Goal: Information Seeking & Learning: Compare options

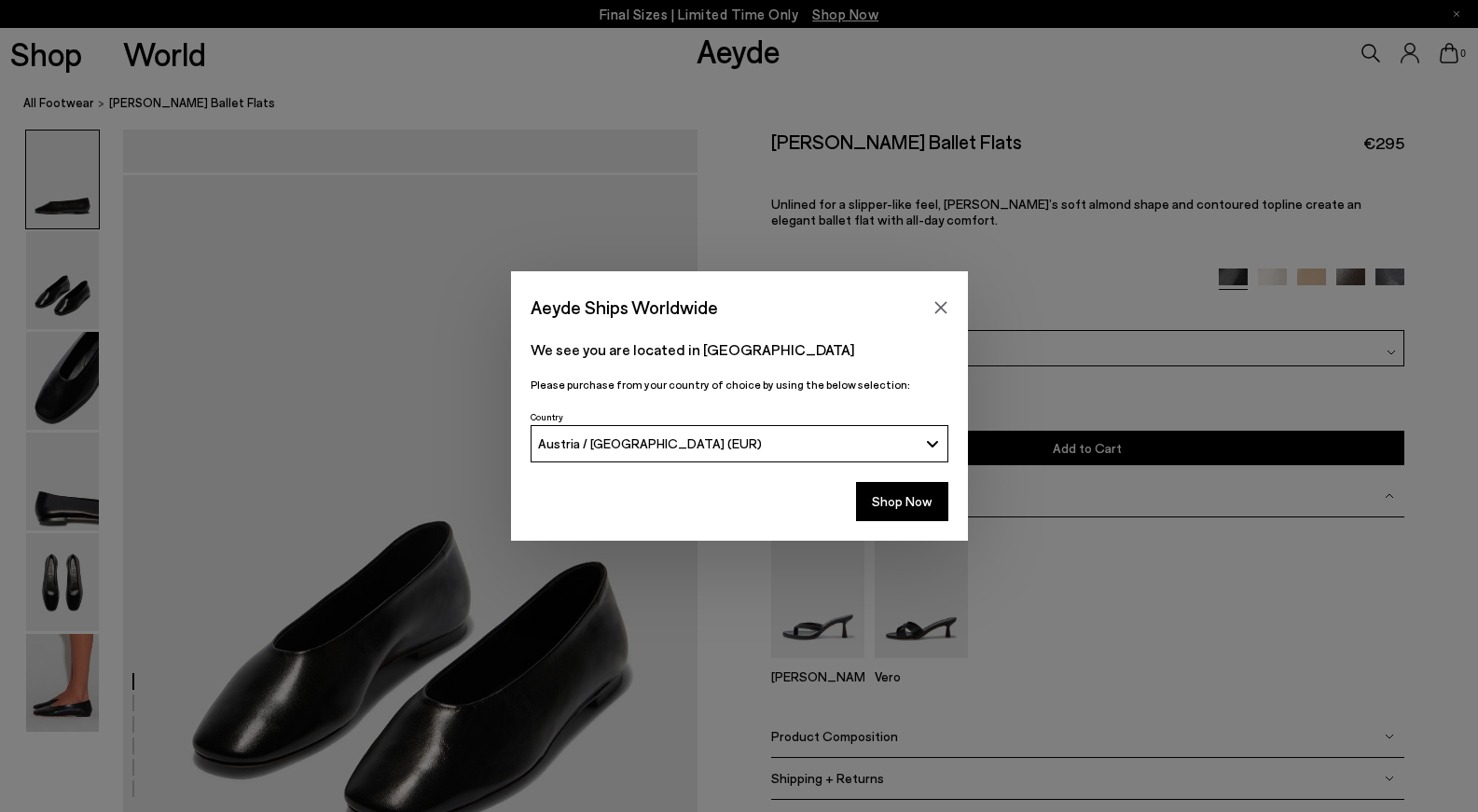
scroll to position [2989, 0]
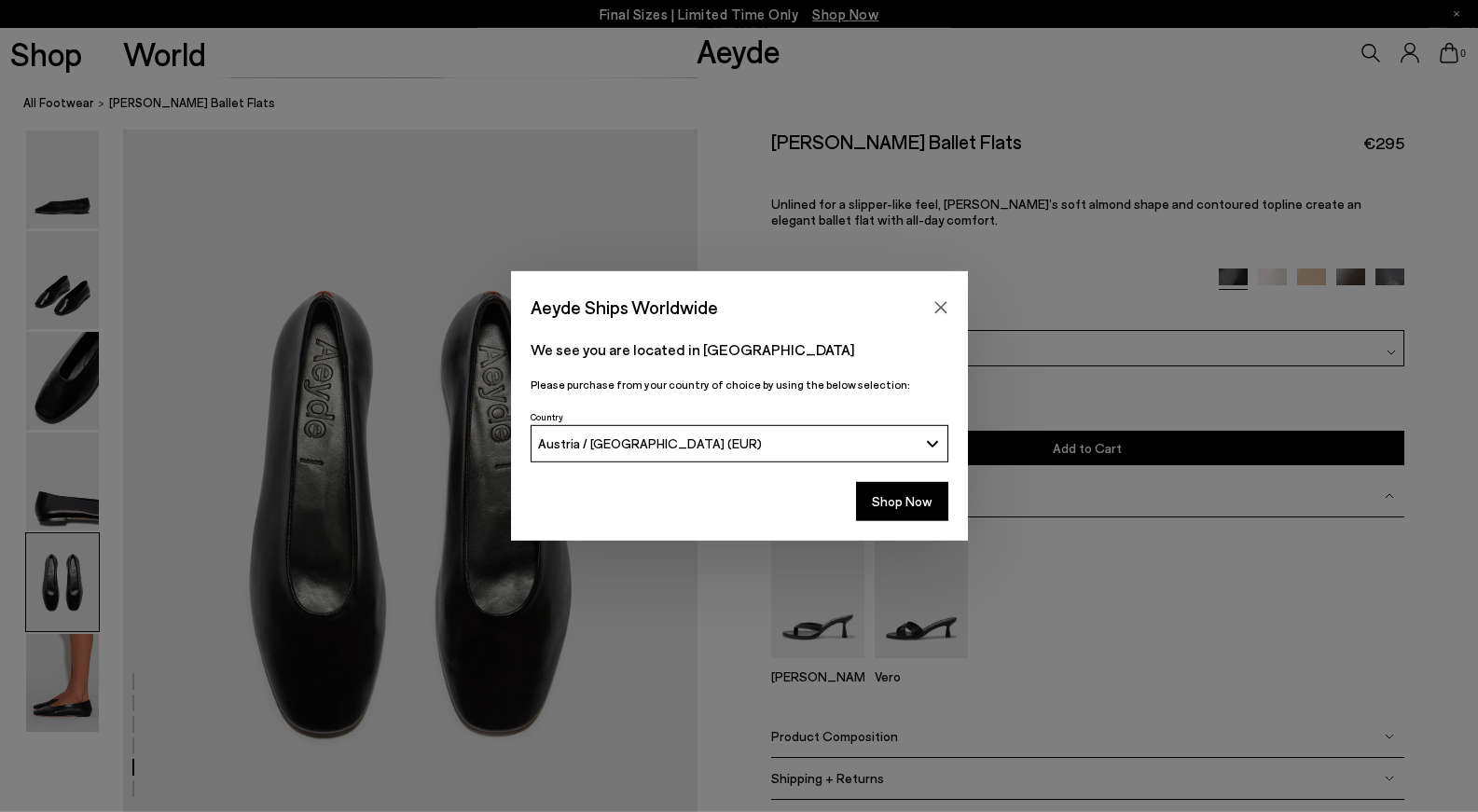
click at [938, 323] on div "Aeyde Ships Worldwide" at bounding box center [740, 297] width 457 height 52
click at [938, 319] on button "Close" at bounding box center [940, 307] width 28 height 28
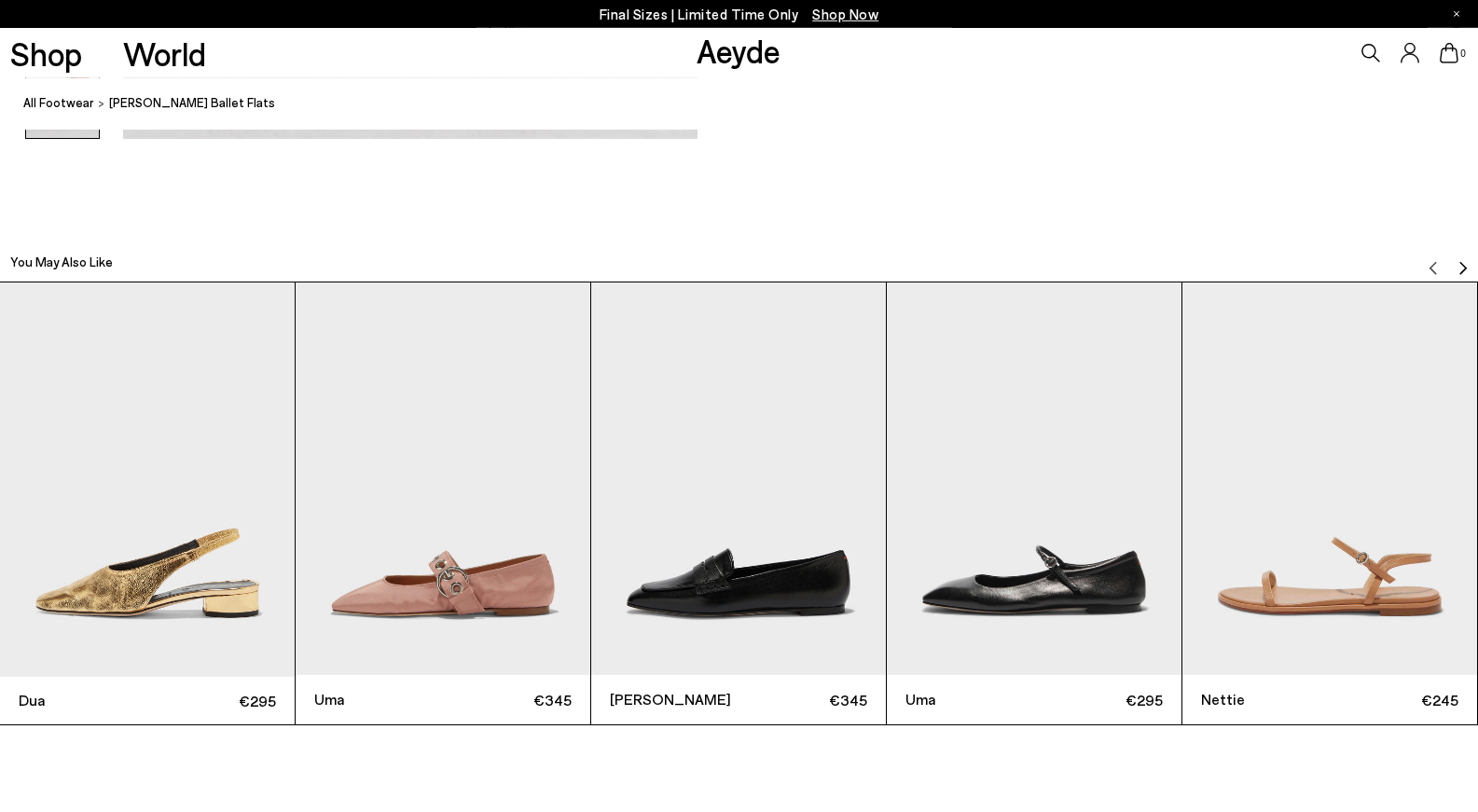
scroll to position [4514, 0]
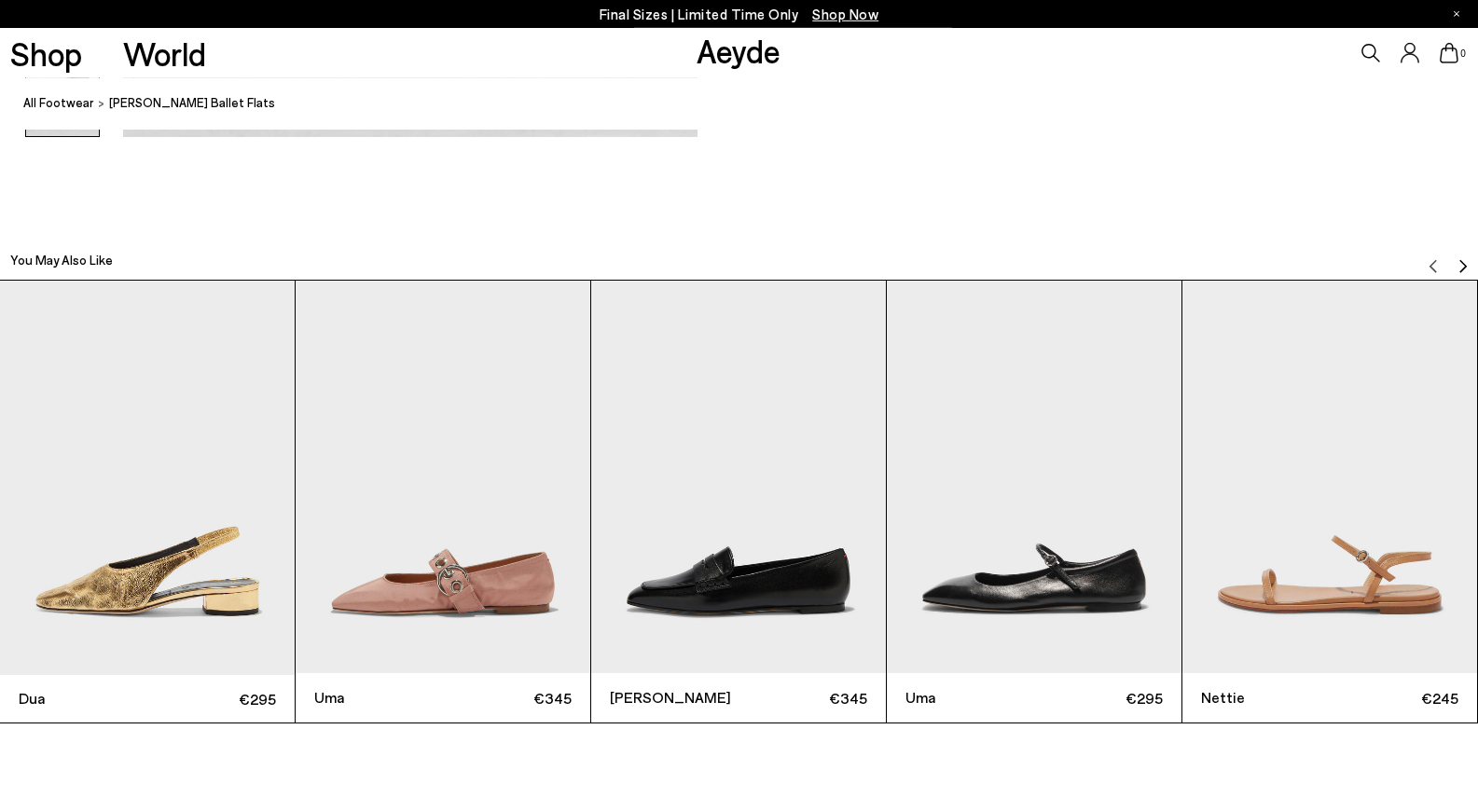
click at [1462, 271] on img "Next slide" at bounding box center [1463, 267] width 15 height 15
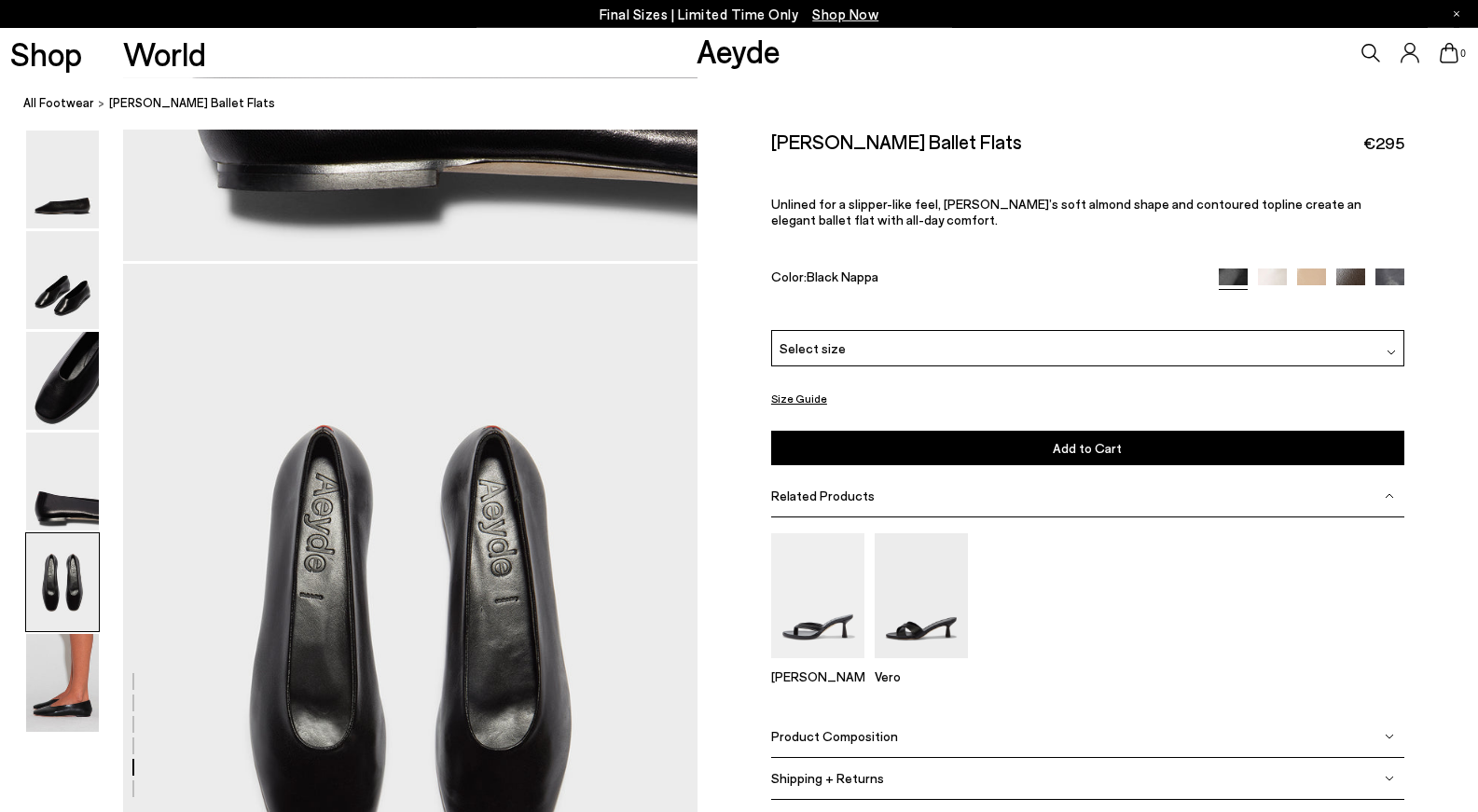
scroll to position [2617, 0]
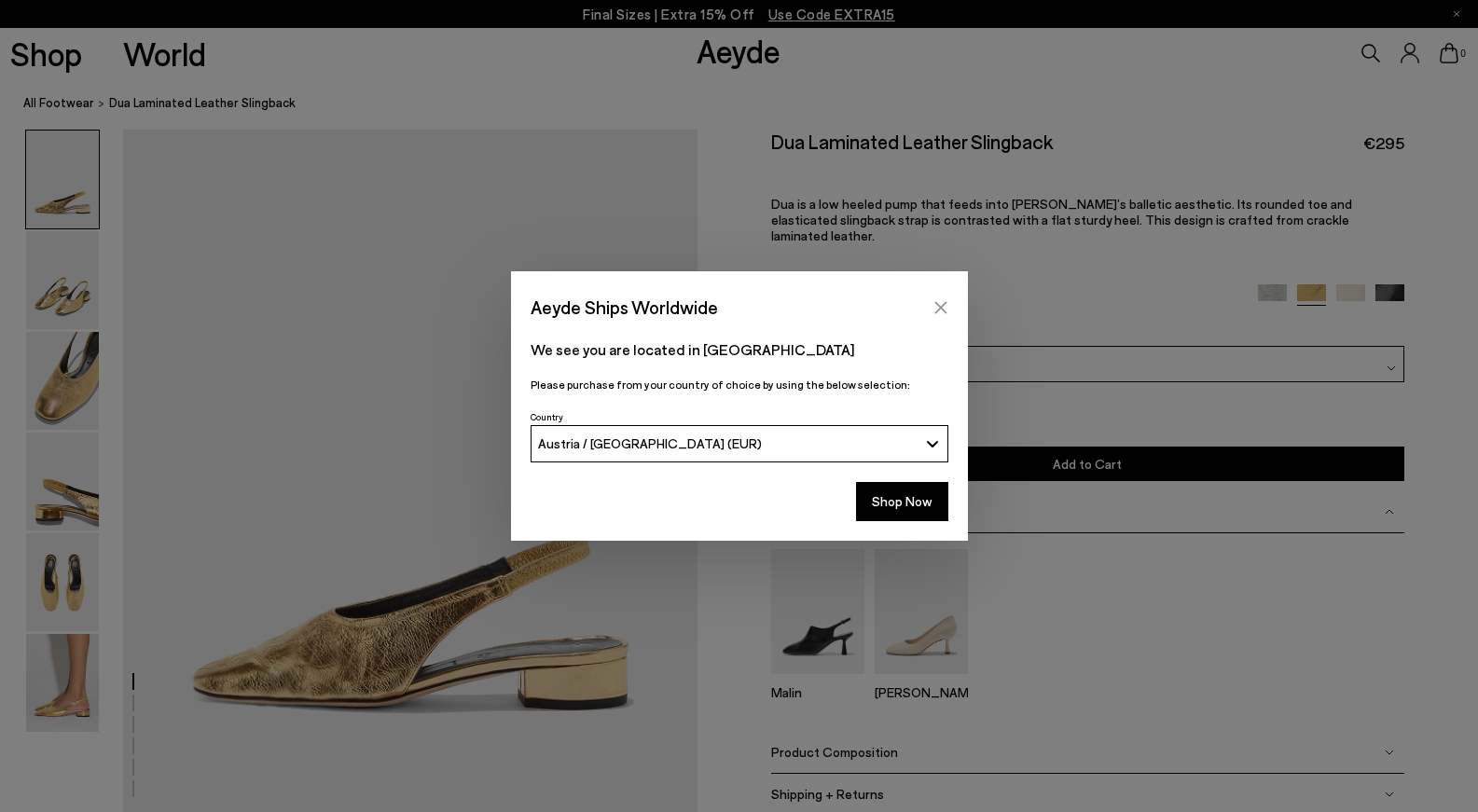
click at [944, 307] on icon "Close" at bounding box center [941, 307] width 15 height 15
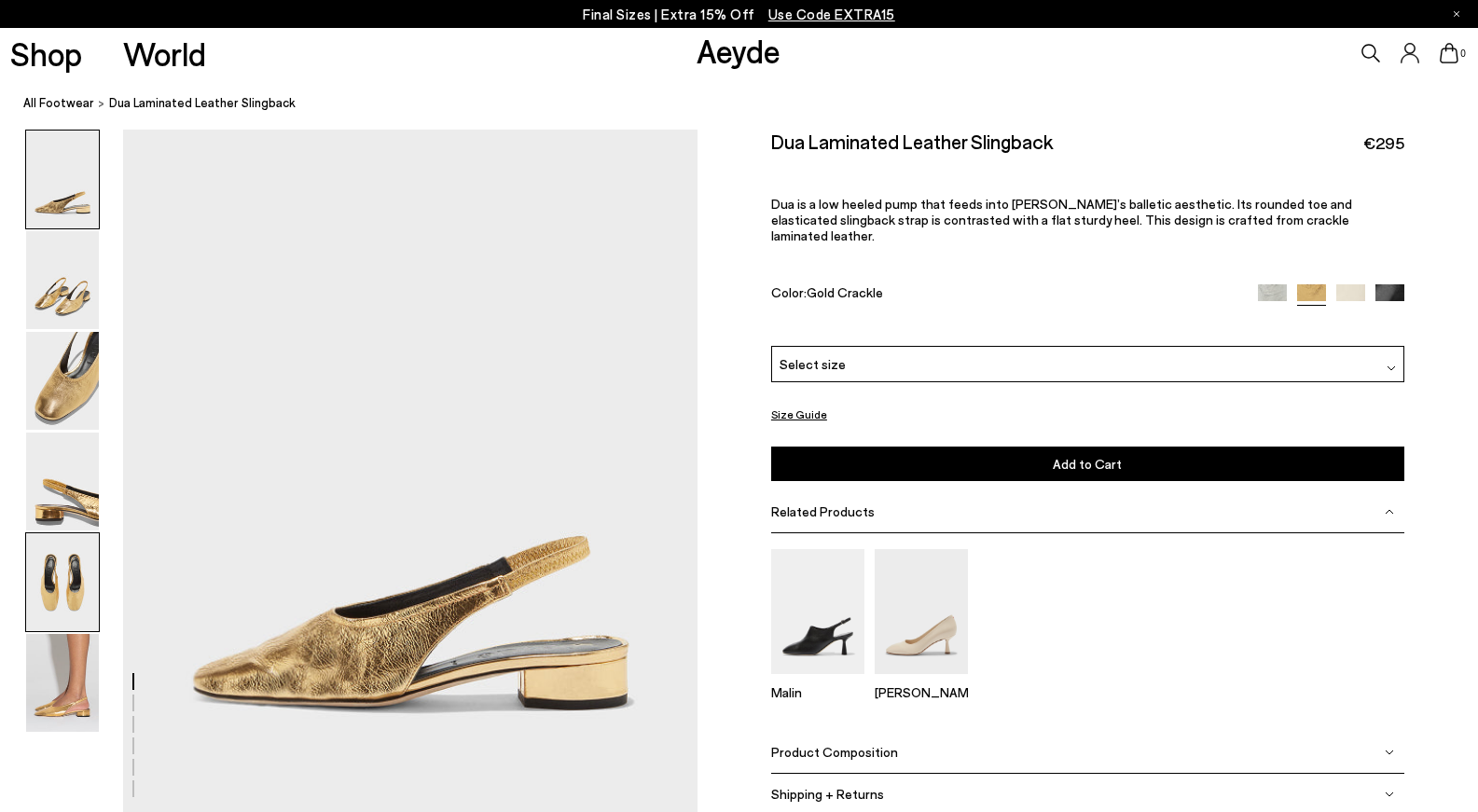
click at [75, 583] on img at bounding box center [62, 582] width 72 height 98
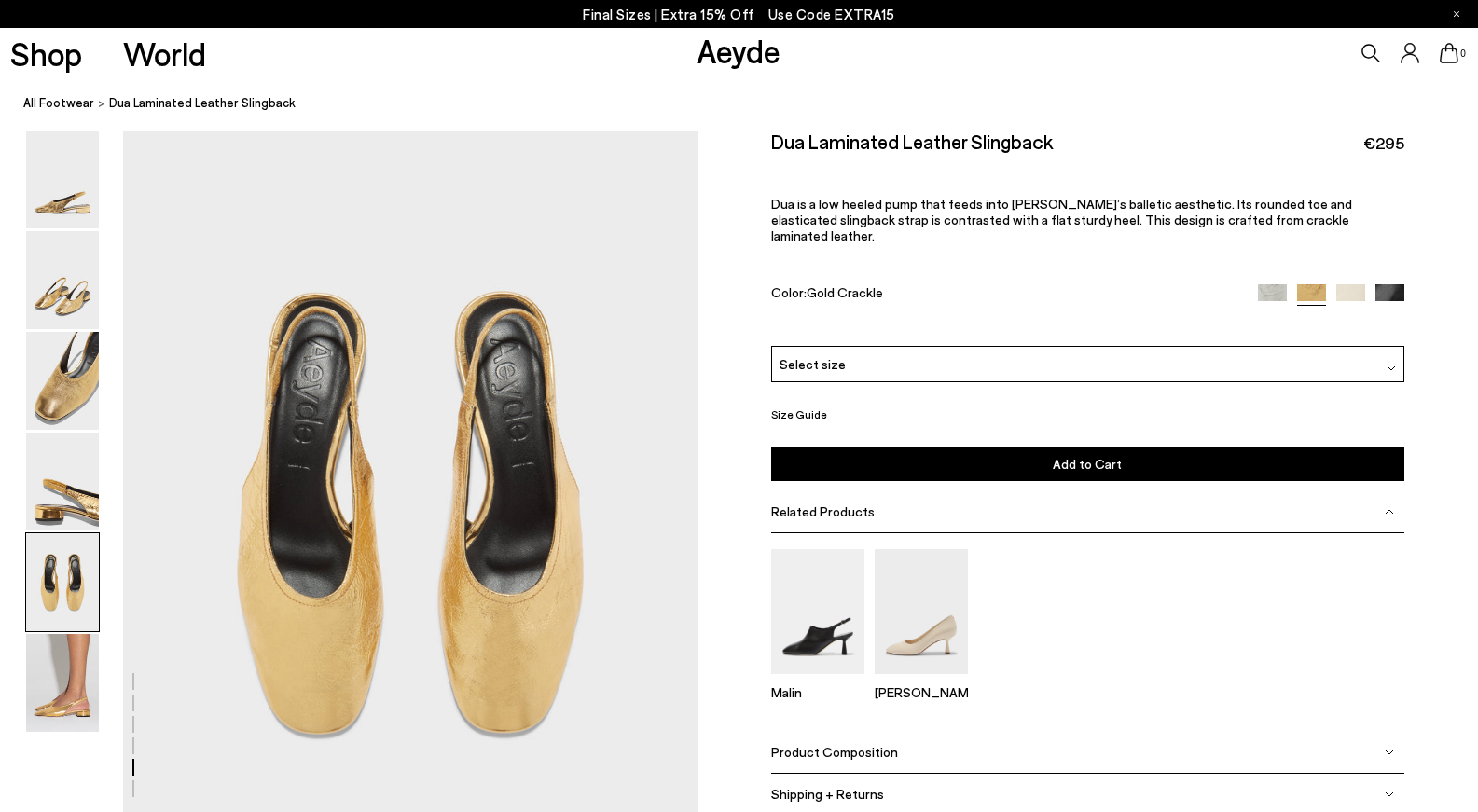
scroll to position [2990, 0]
click at [75, 491] on img at bounding box center [62, 481] width 72 height 98
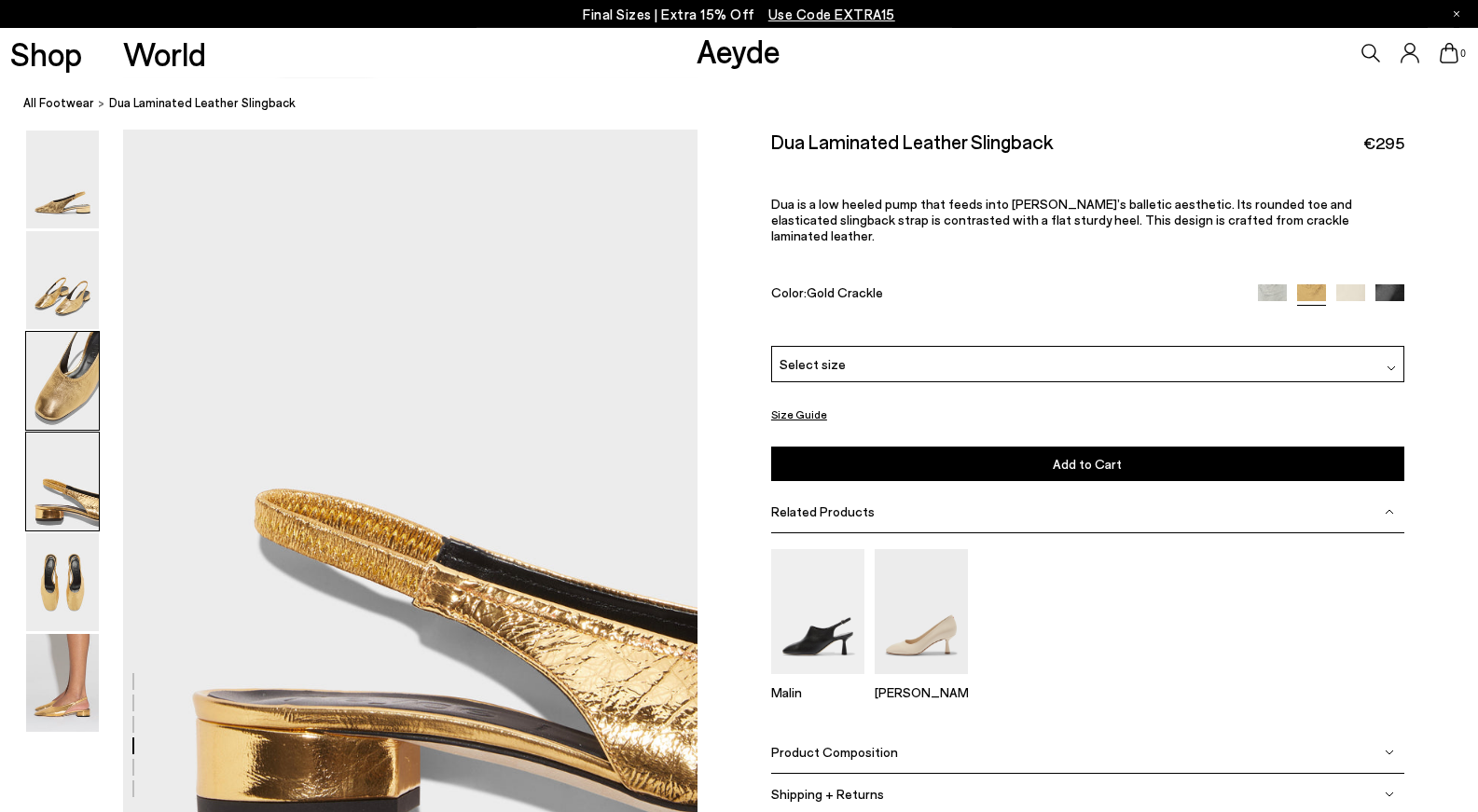
click at [75, 392] on img at bounding box center [62, 381] width 72 height 98
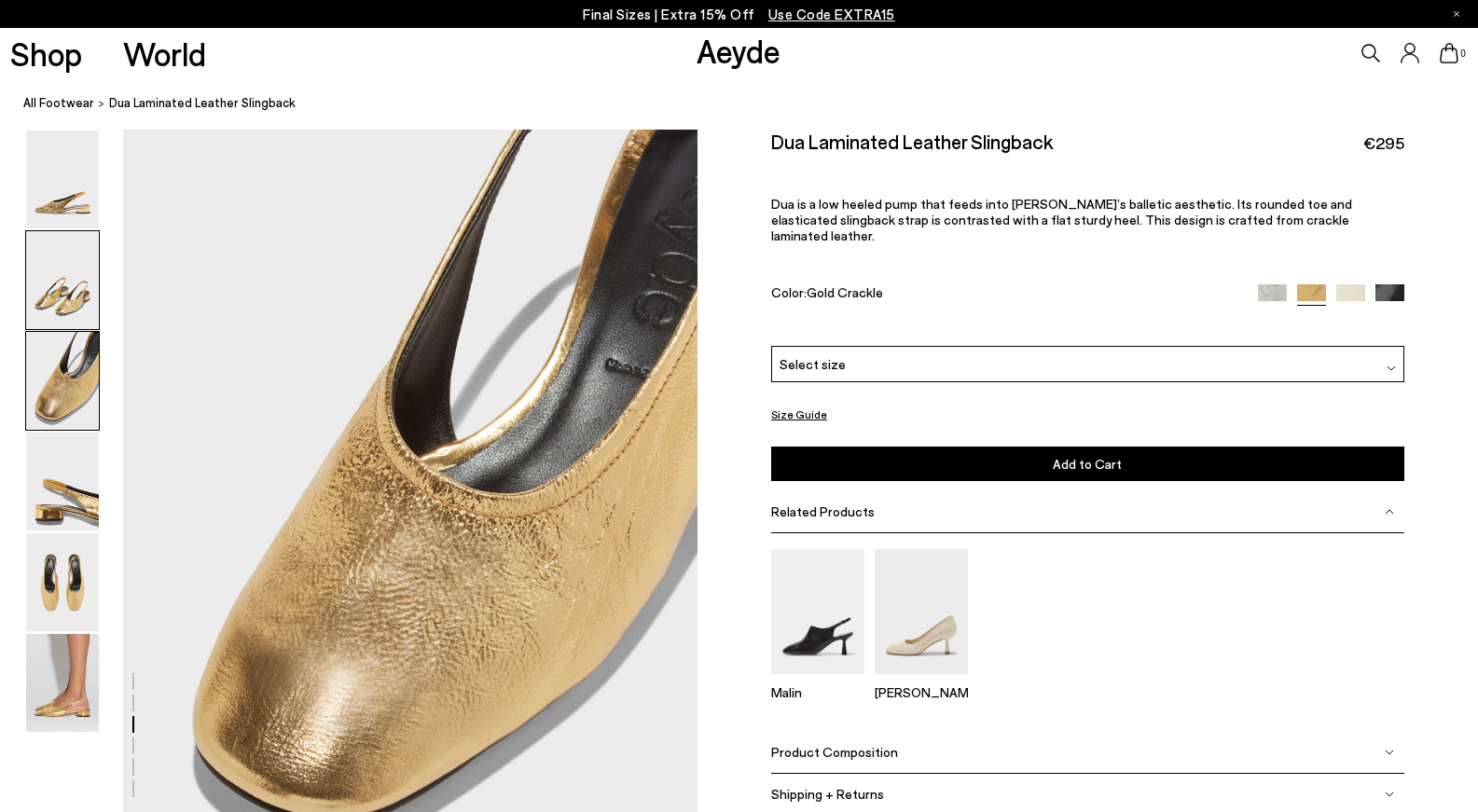
click at [55, 319] on img at bounding box center [62, 280] width 72 height 98
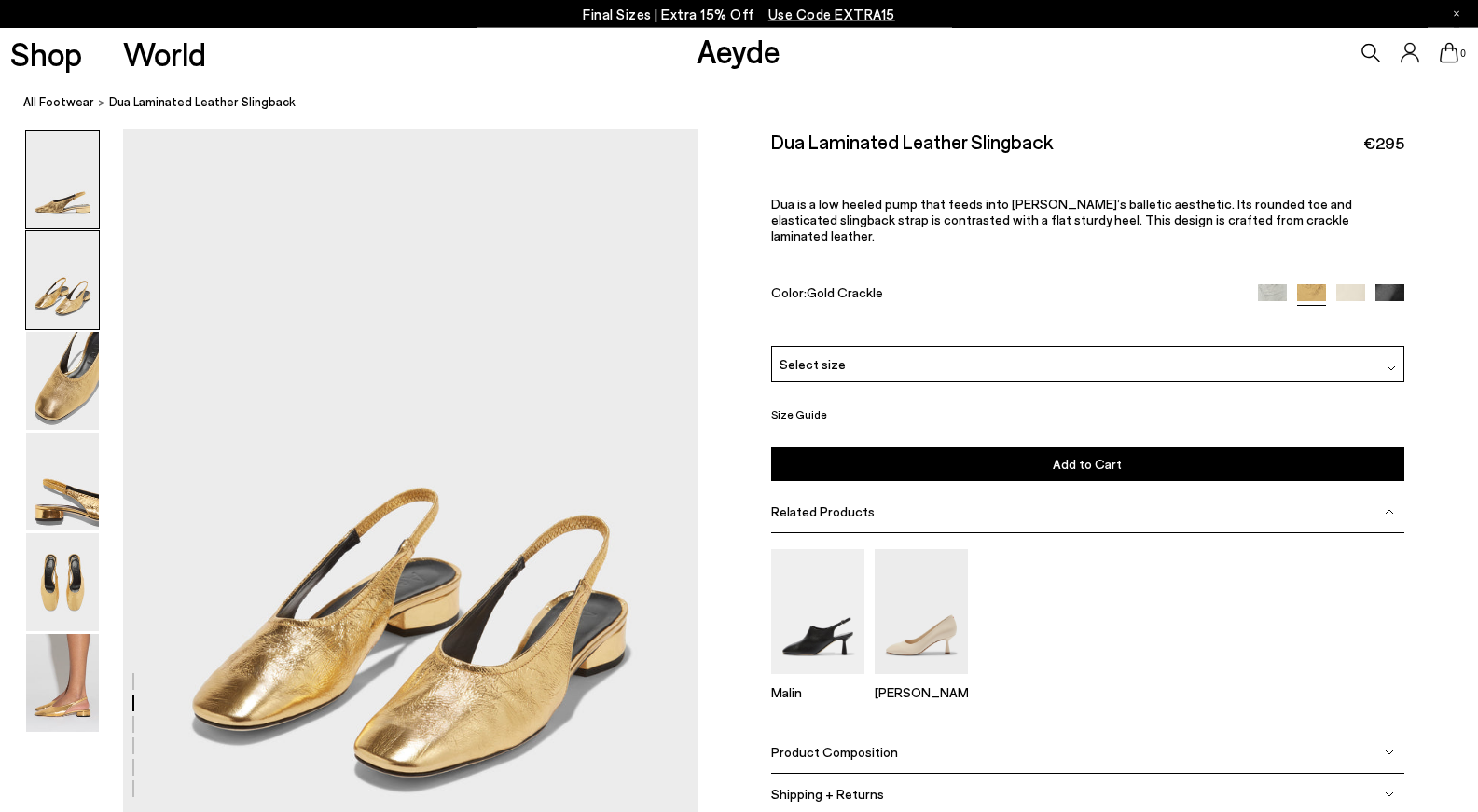
click at [75, 195] on img at bounding box center [62, 179] width 72 height 98
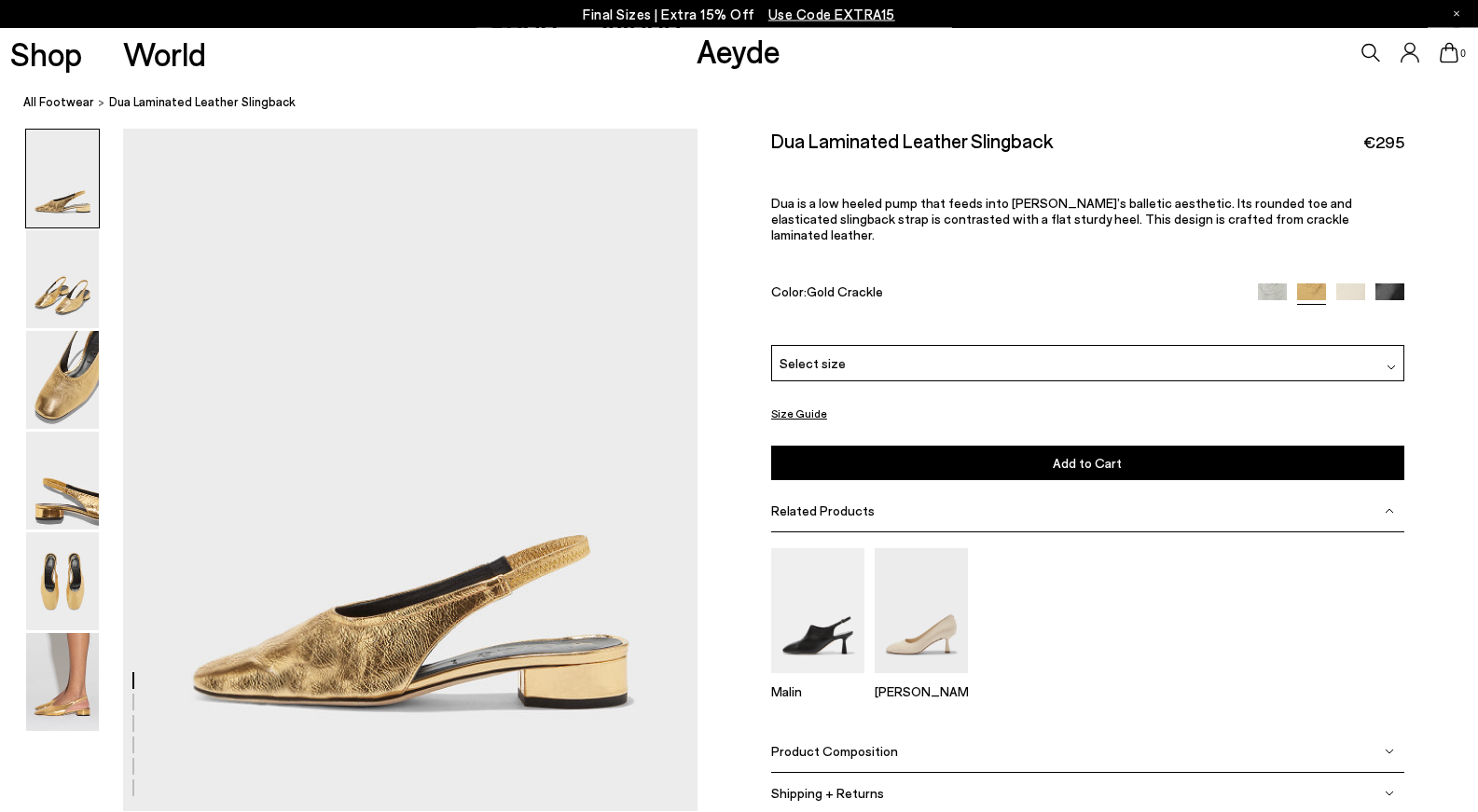
scroll to position [0, 0]
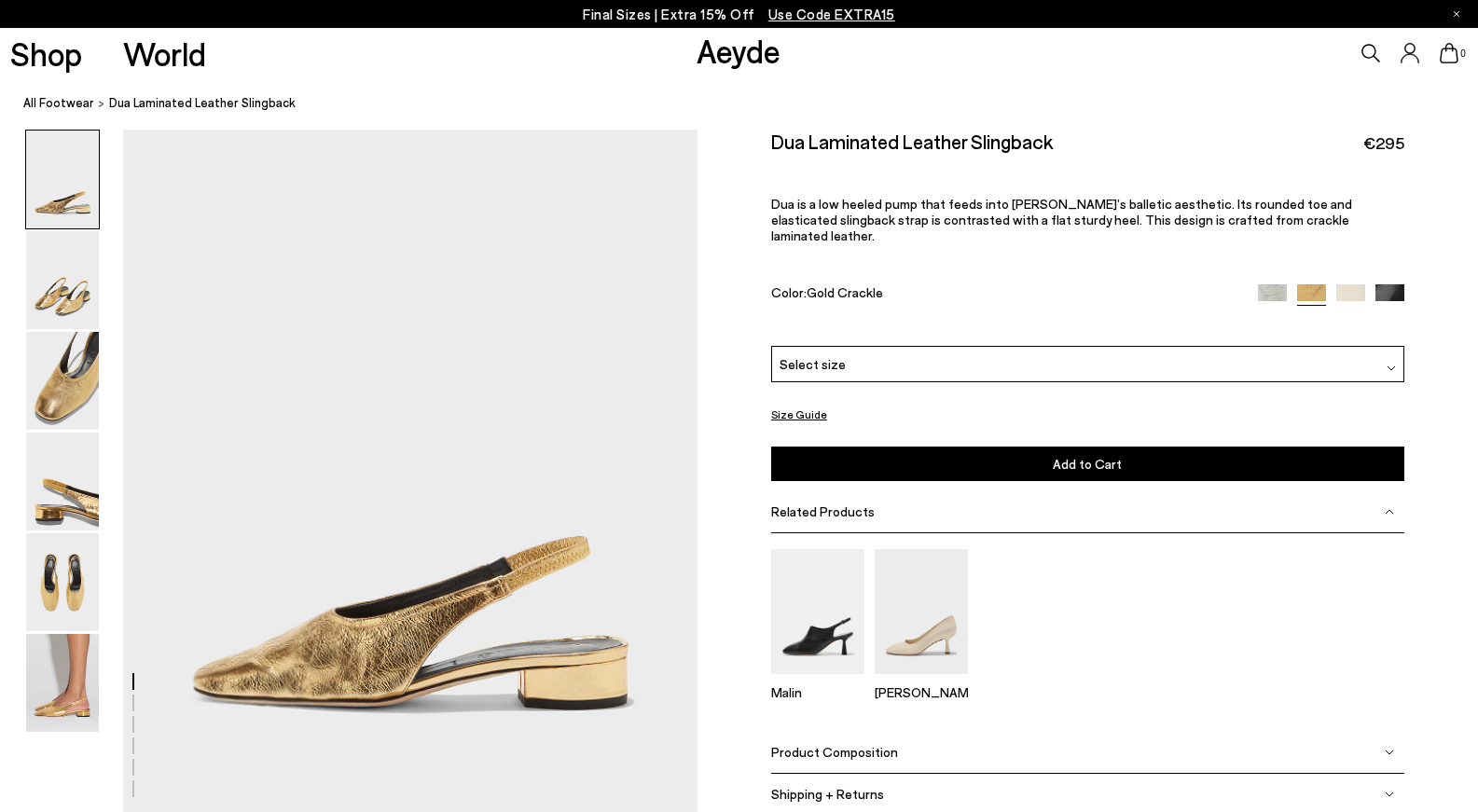
click at [1356, 285] on img at bounding box center [1350, 299] width 29 height 29
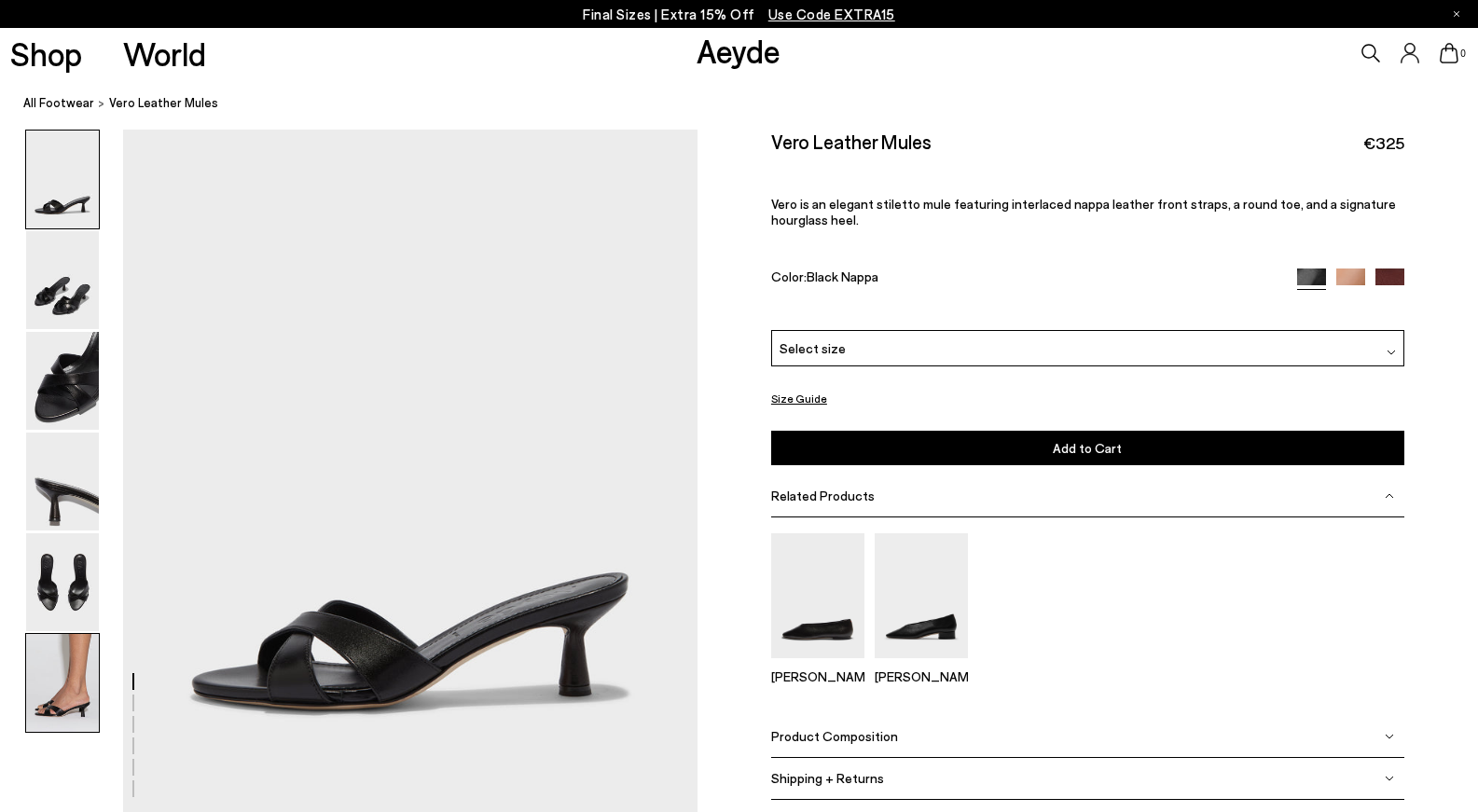
click at [67, 655] on img at bounding box center [62, 683] width 72 height 98
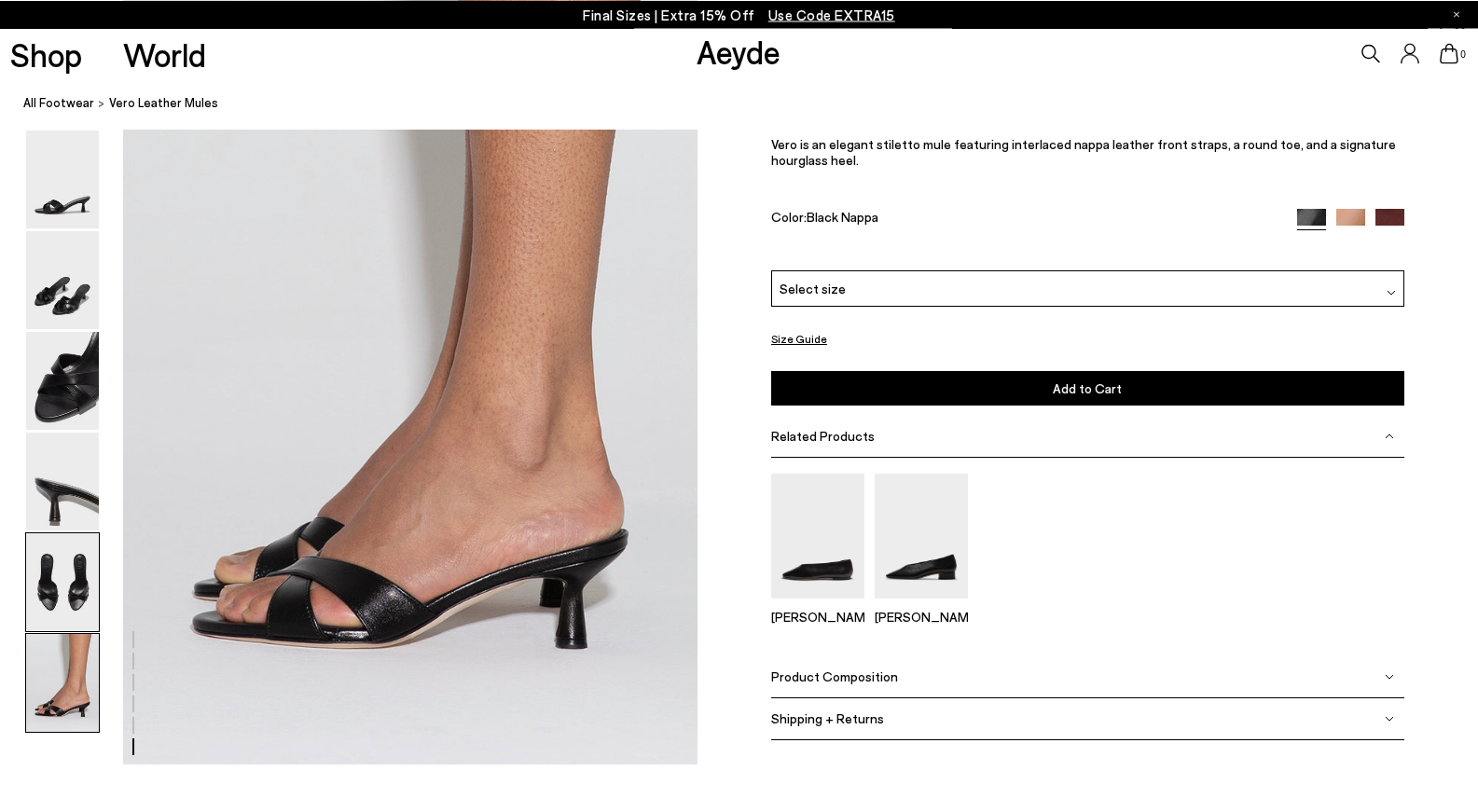
click at [62, 584] on img at bounding box center [62, 582] width 72 height 98
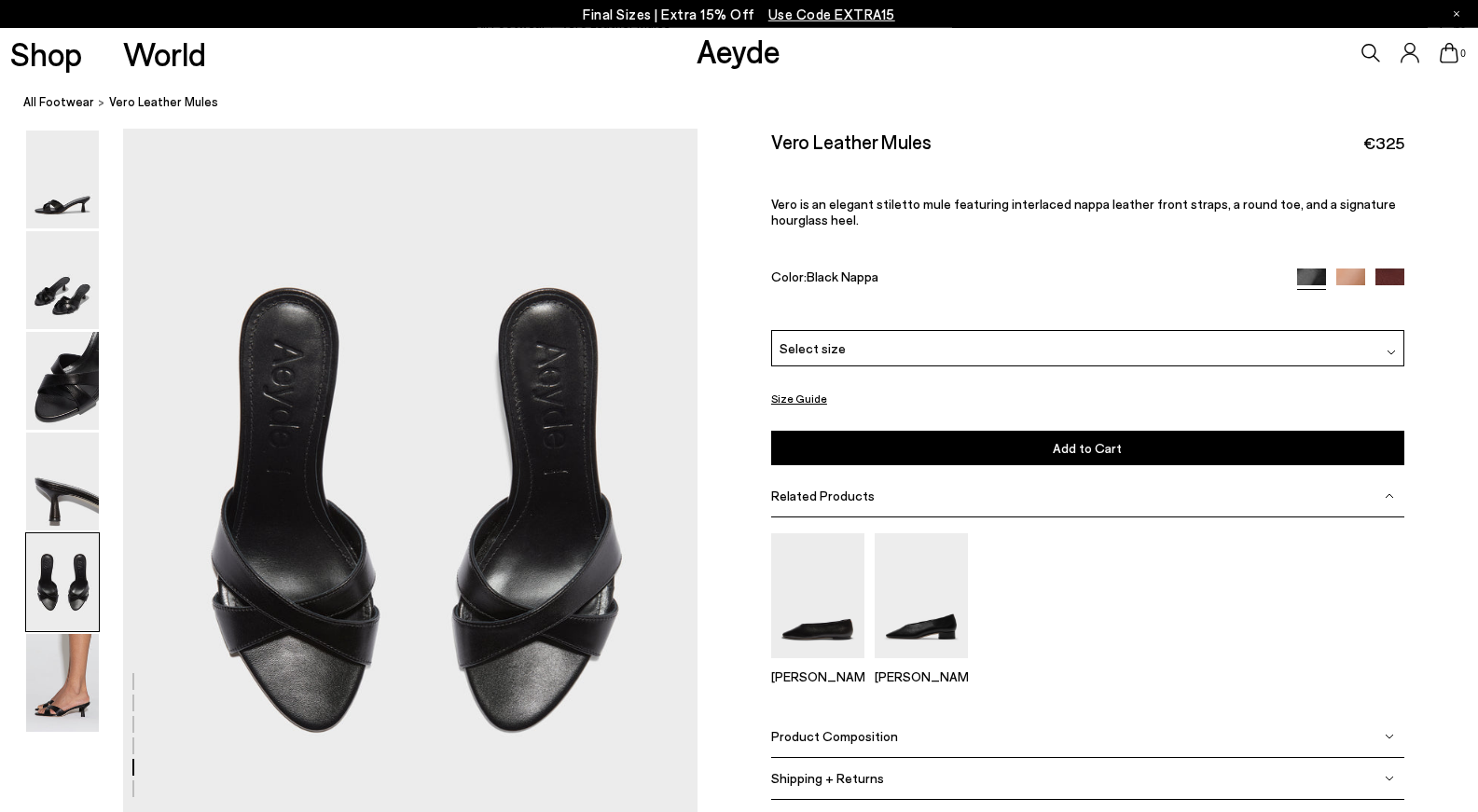
scroll to position [2990, 0]
click at [67, 516] on img at bounding box center [62, 481] width 72 height 98
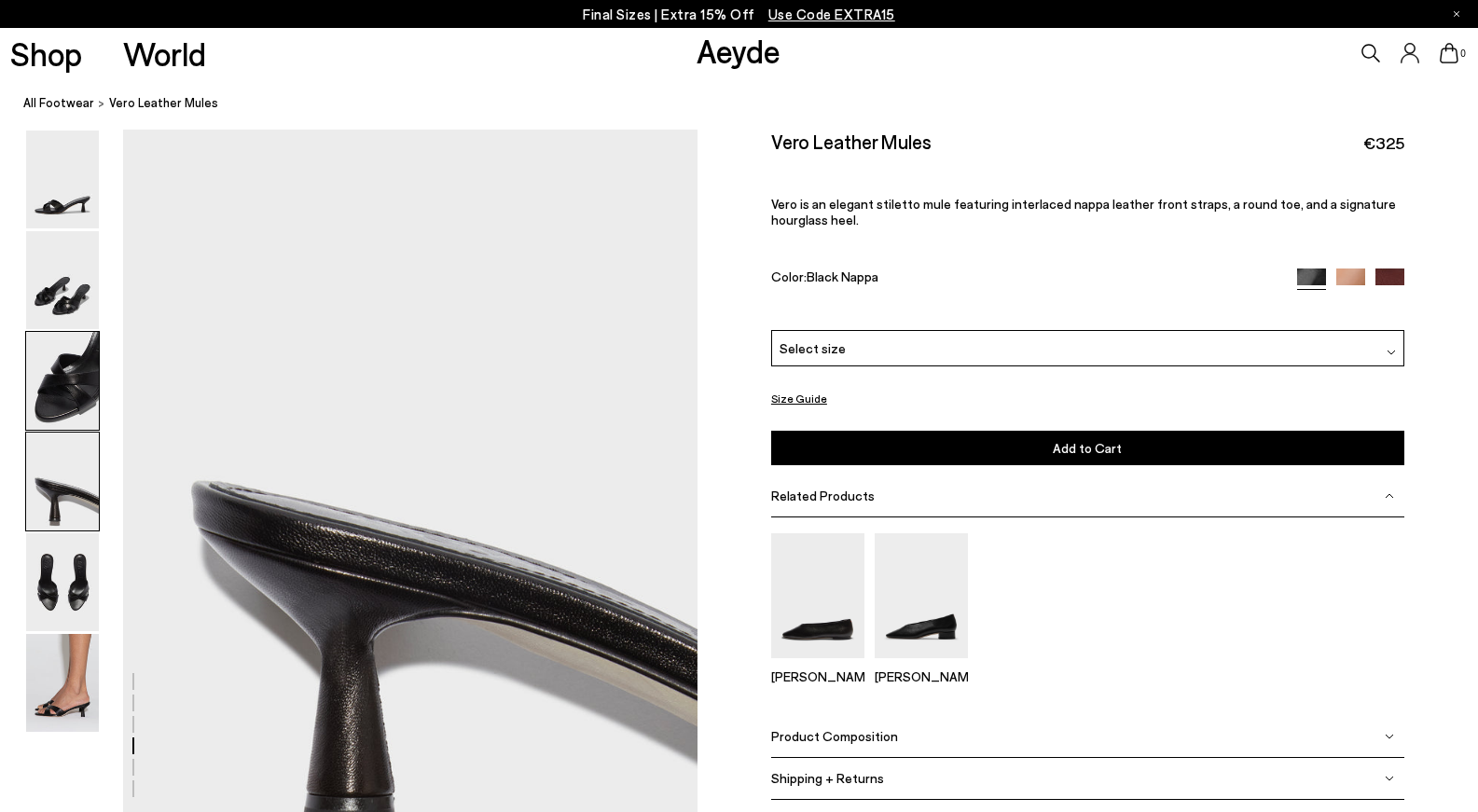
click at [70, 394] on img at bounding box center [62, 381] width 72 height 98
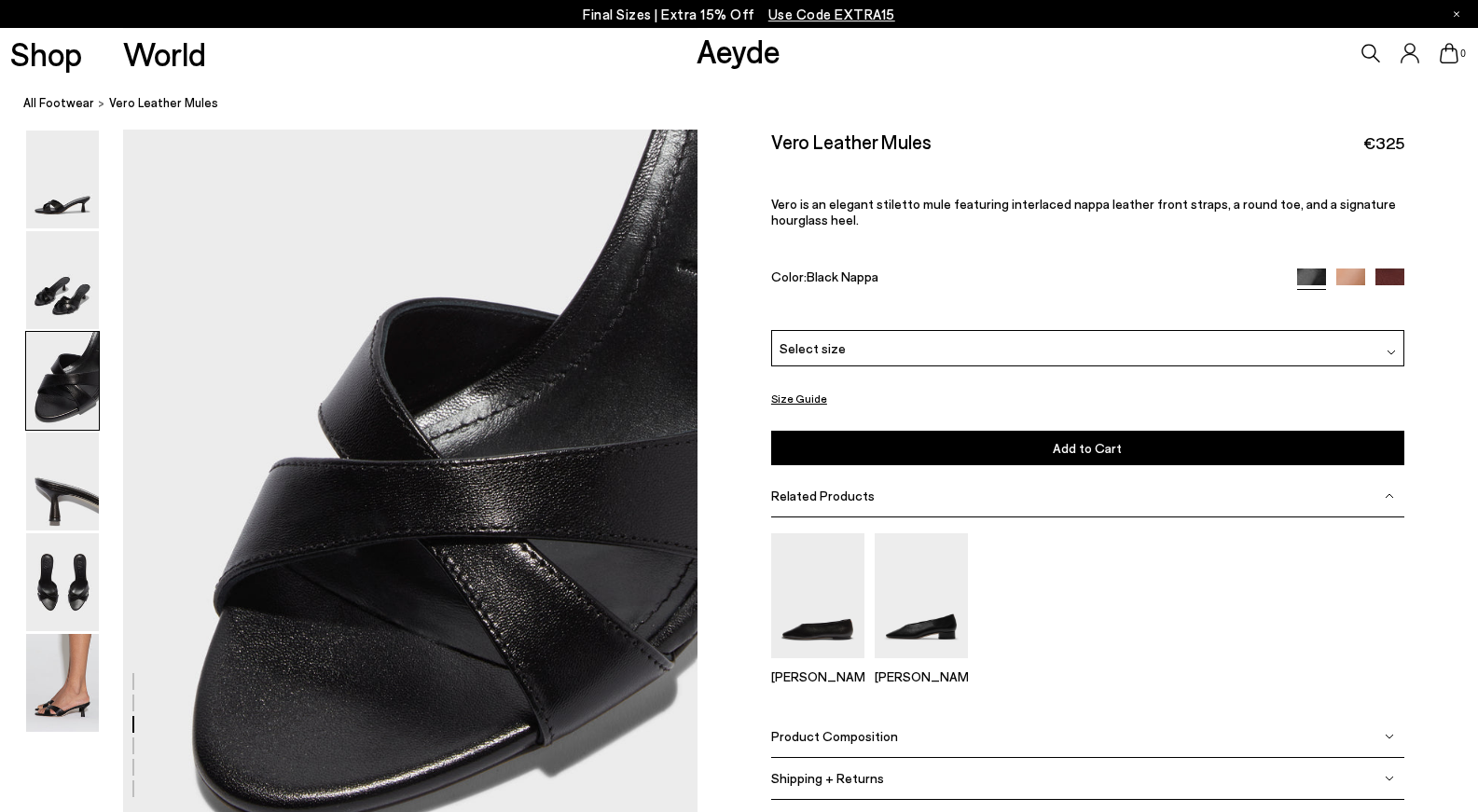
click at [74, 332] on div at bounding box center [62, 381] width 74 height 100
click at [71, 303] on img at bounding box center [62, 280] width 72 height 98
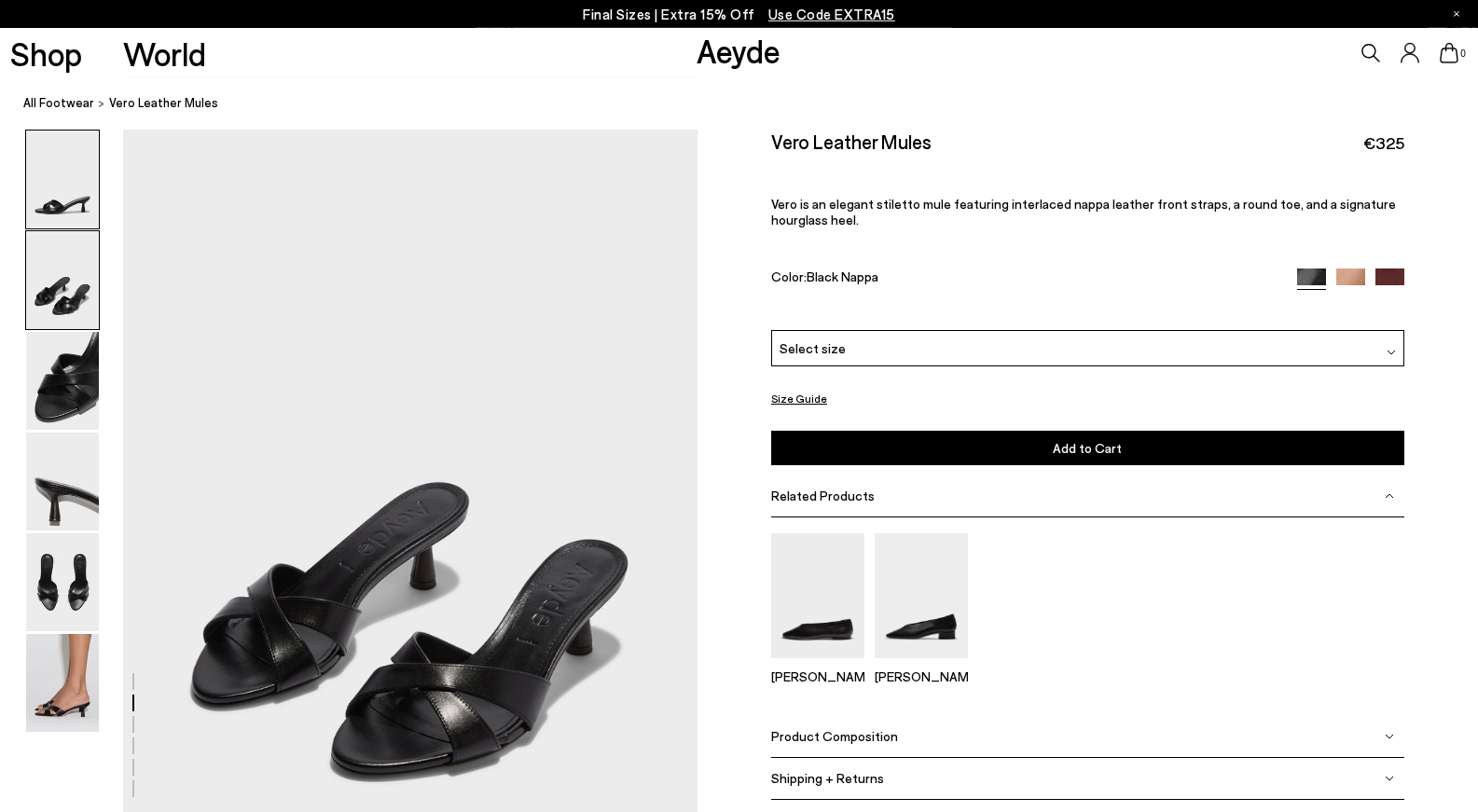
scroll to position [687, 0]
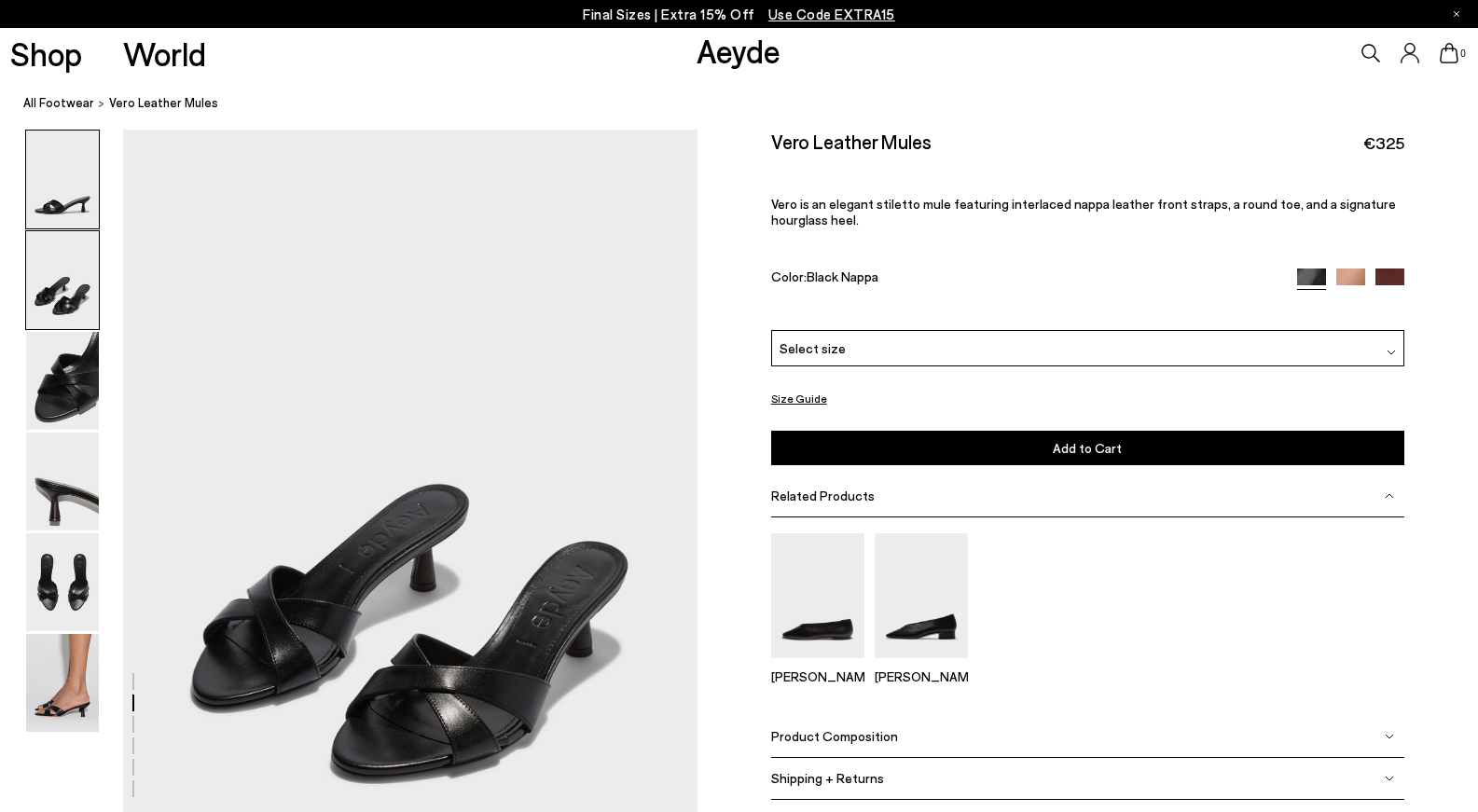
click at [59, 193] on img at bounding box center [62, 179] width 72 height 98
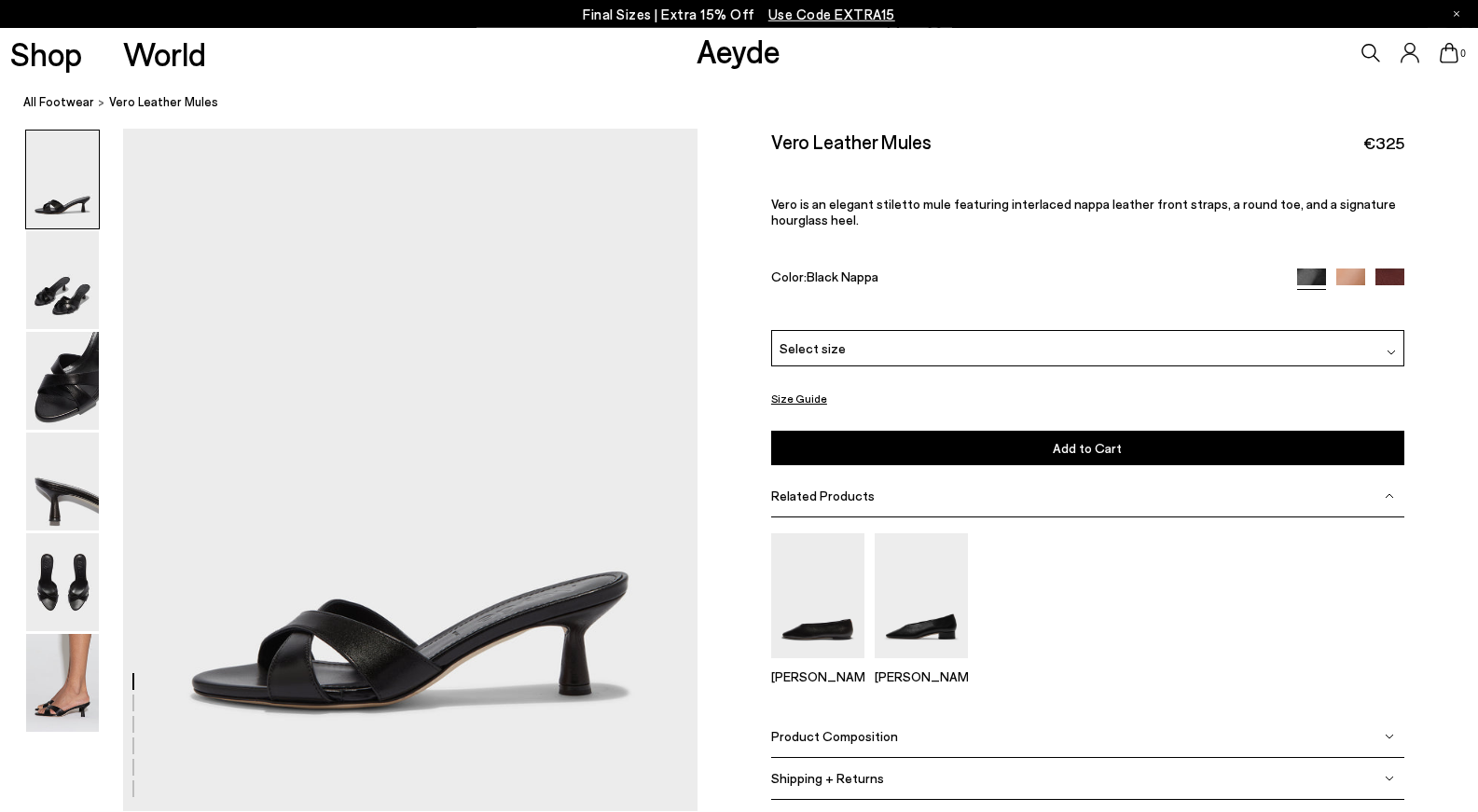
scroll to position [0, 0]
click at [933, 350] on div "Select size" at bounding box center [1088, 348] width 633 height 36
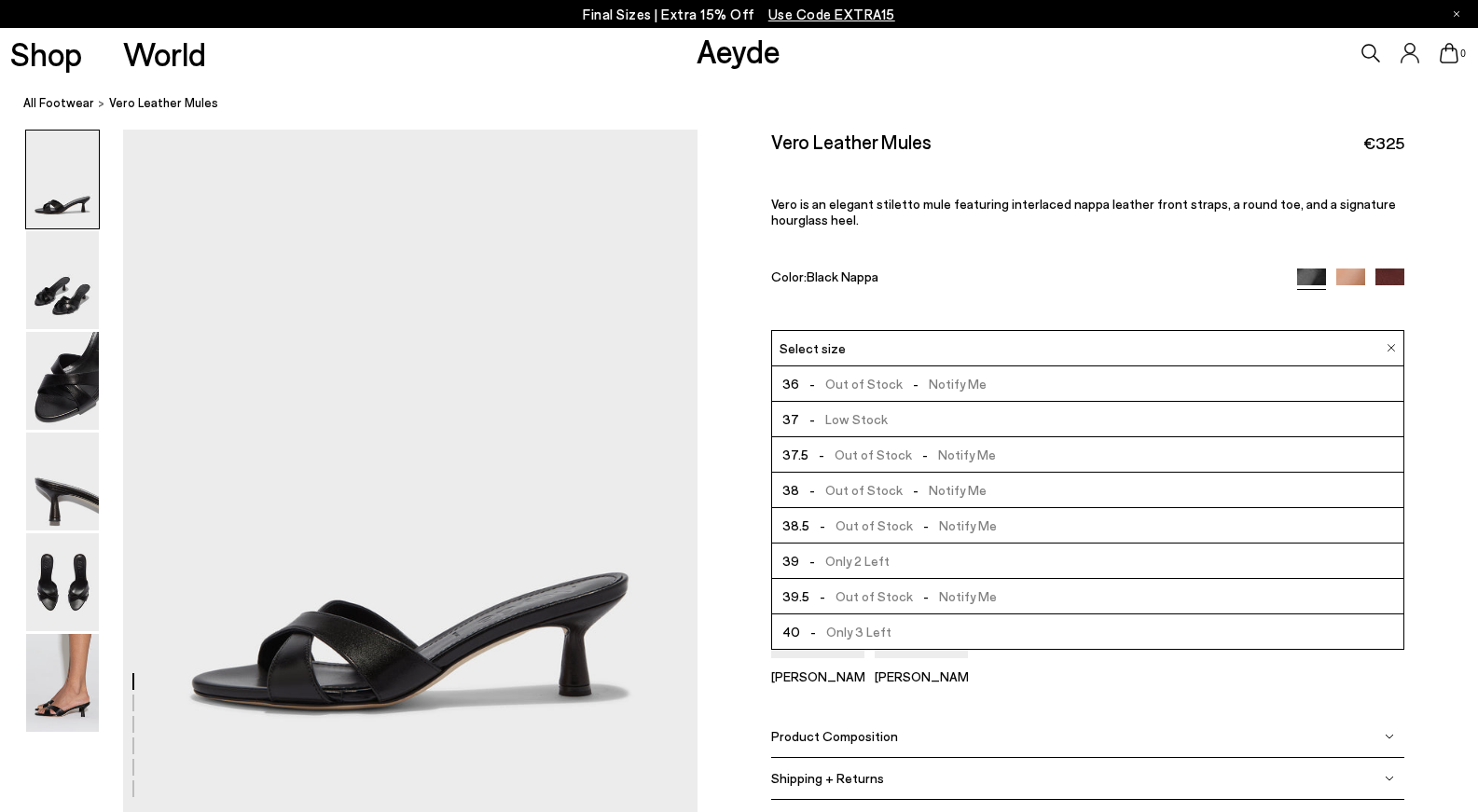
scroll to position [107, 0]
click at [1368, 273] on div at bounding box center [1350, 279] width 108 height 22
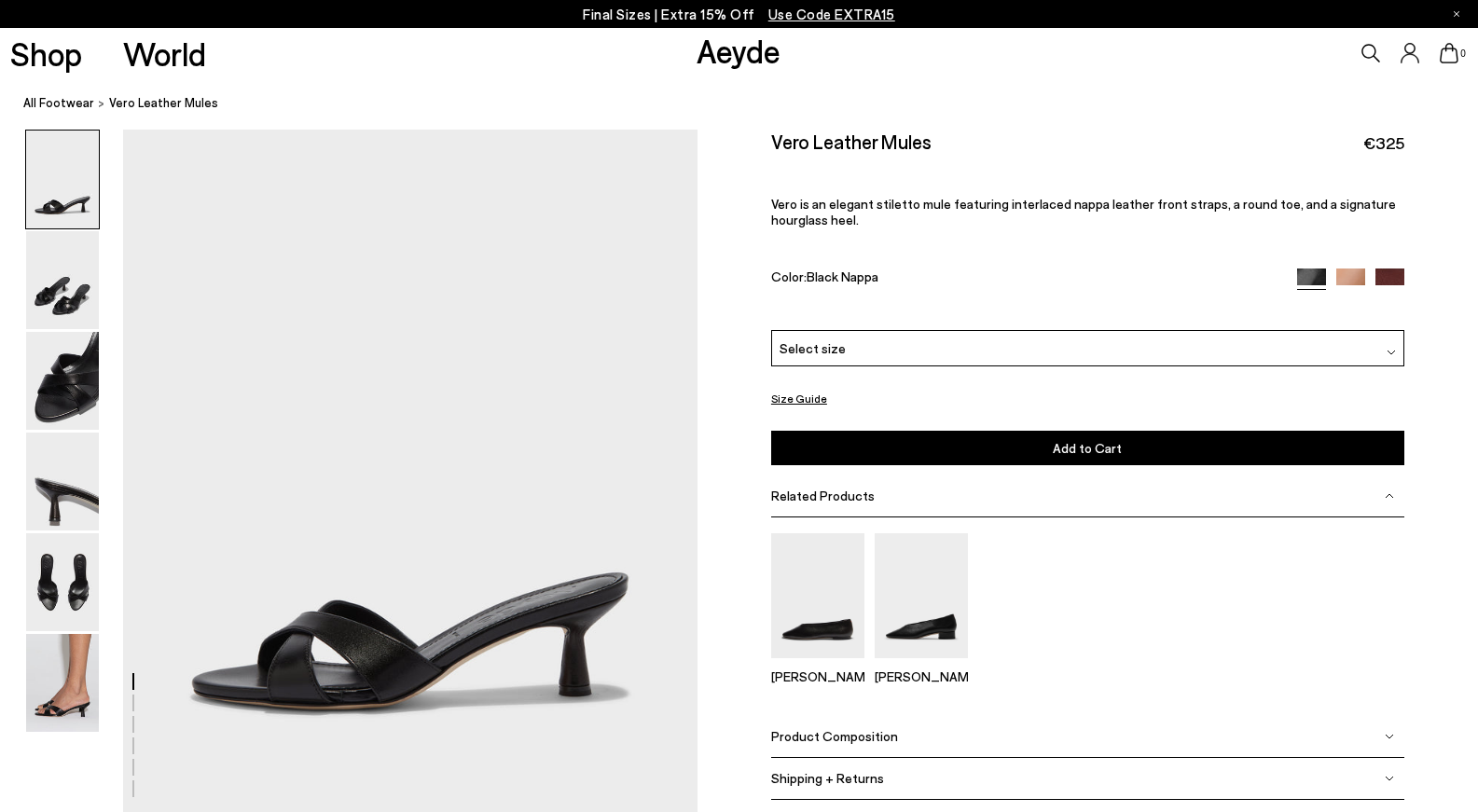
click at [1384, 275] on img at bounding box center [1389, 283] width 29 height 29
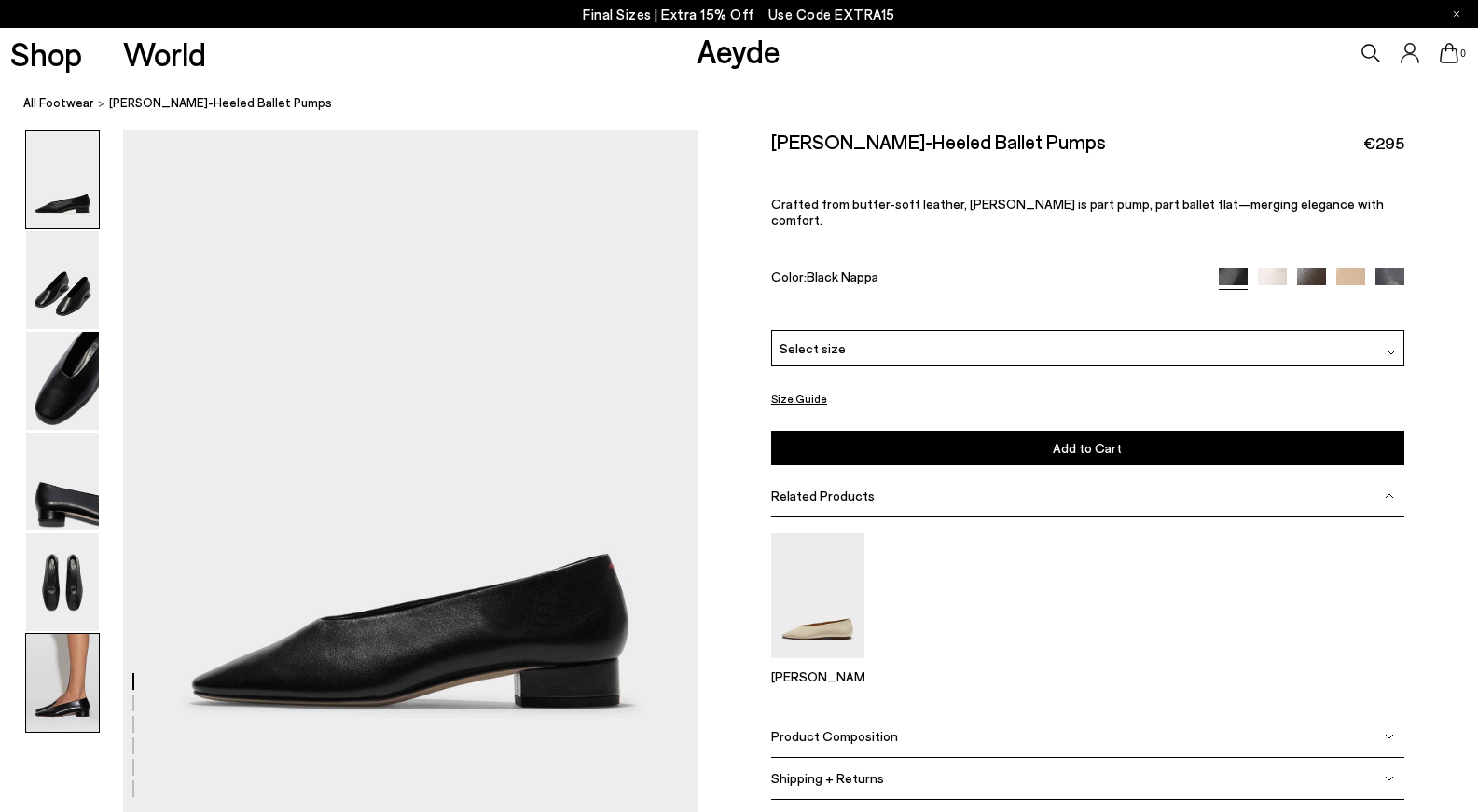
click at [50, 689] on img at bounding box center [62, 683] width 72 height 98
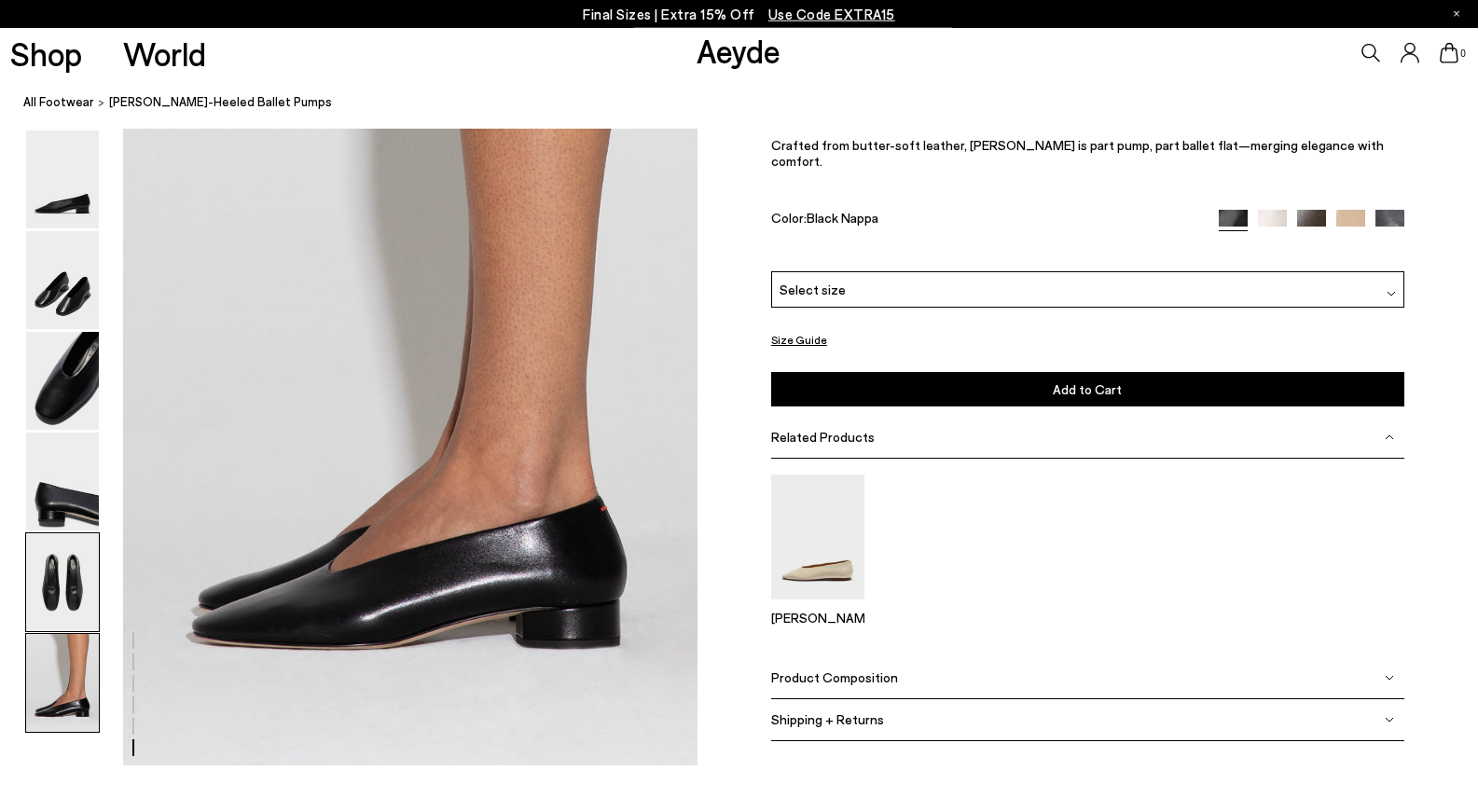
click at [72, 615] on img at bounding box center [62, 582] width 72 height 98
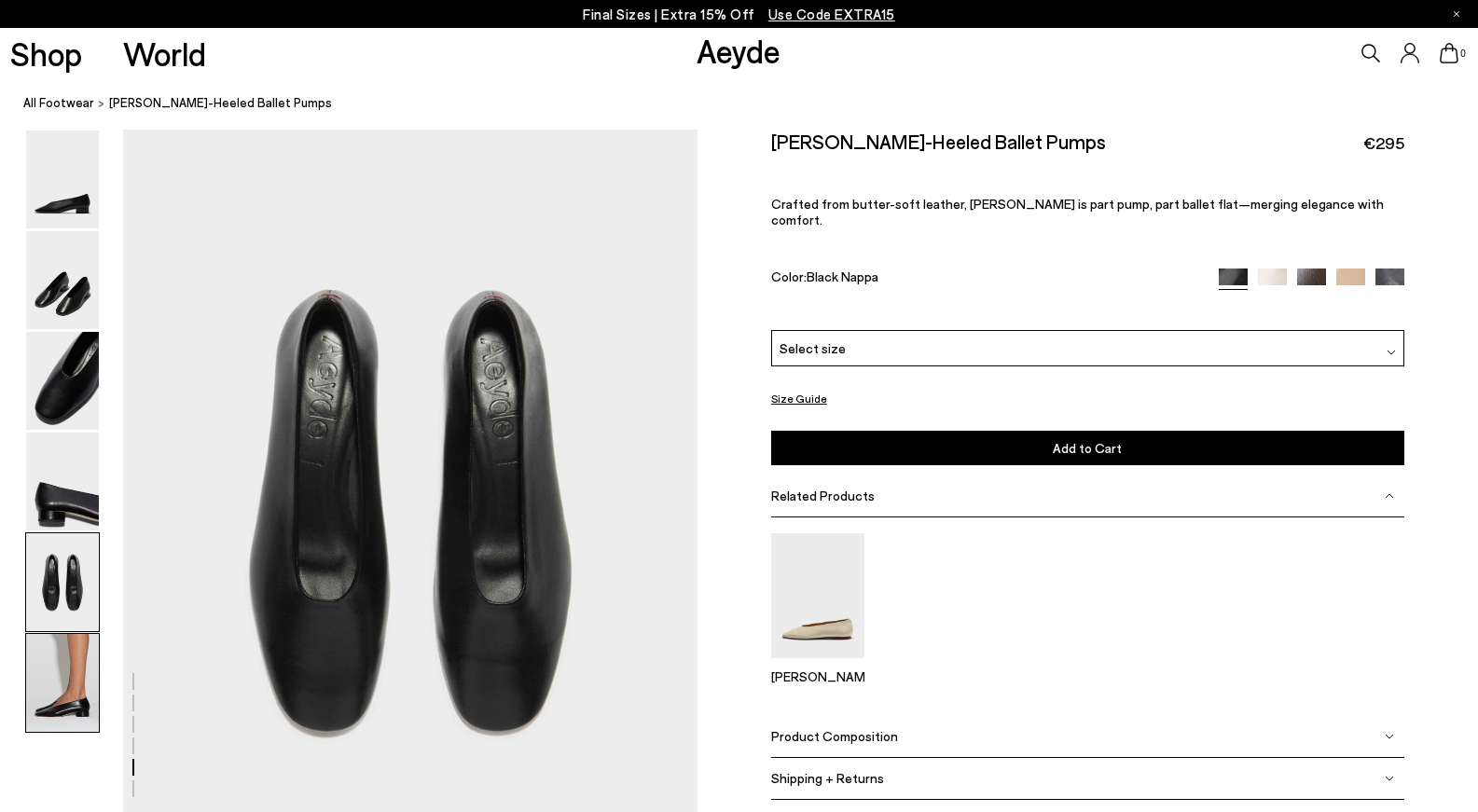
click at [87, 670] on img at bounding box center [62, 683] width 72 height 98
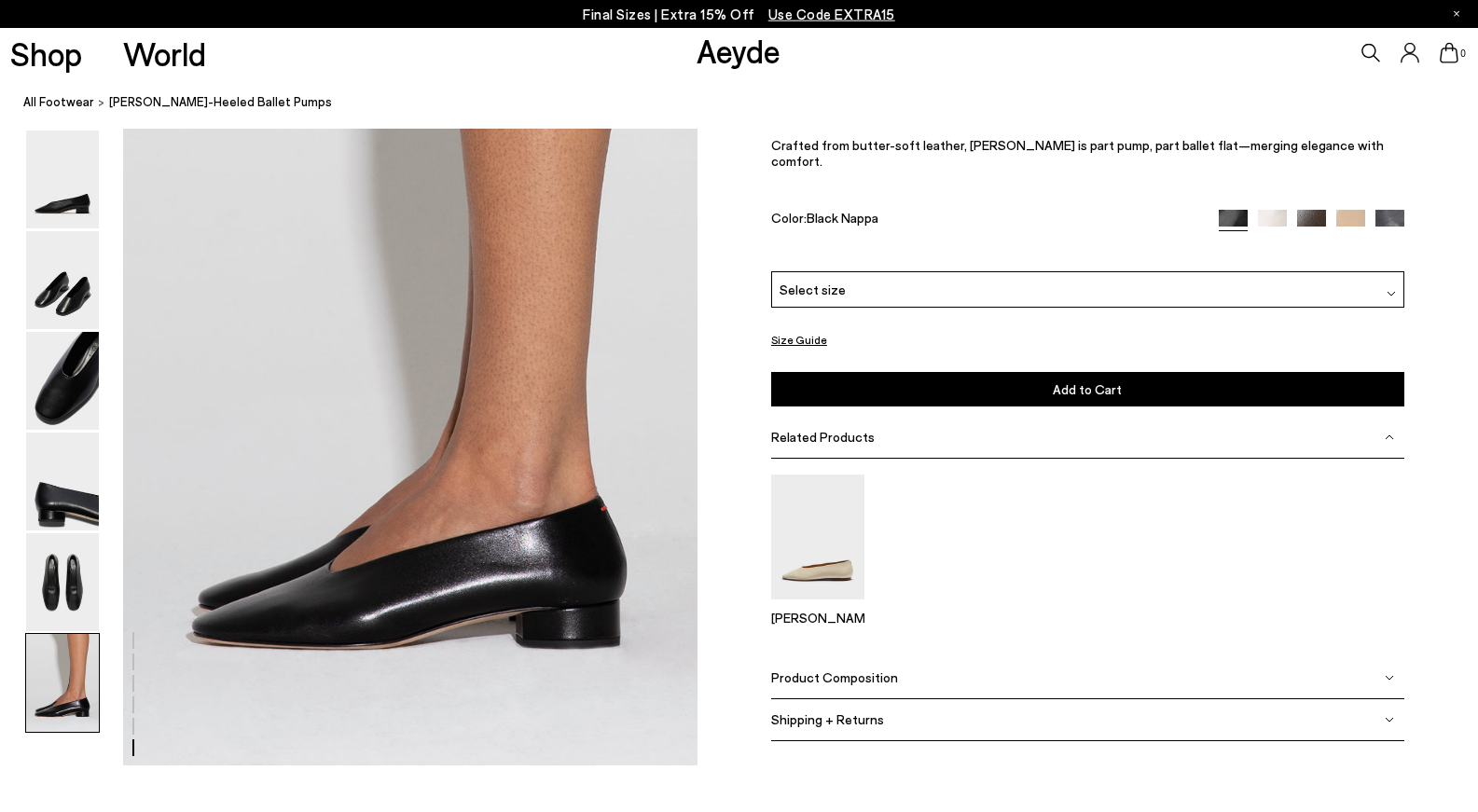
scroll to position [3887, 0]
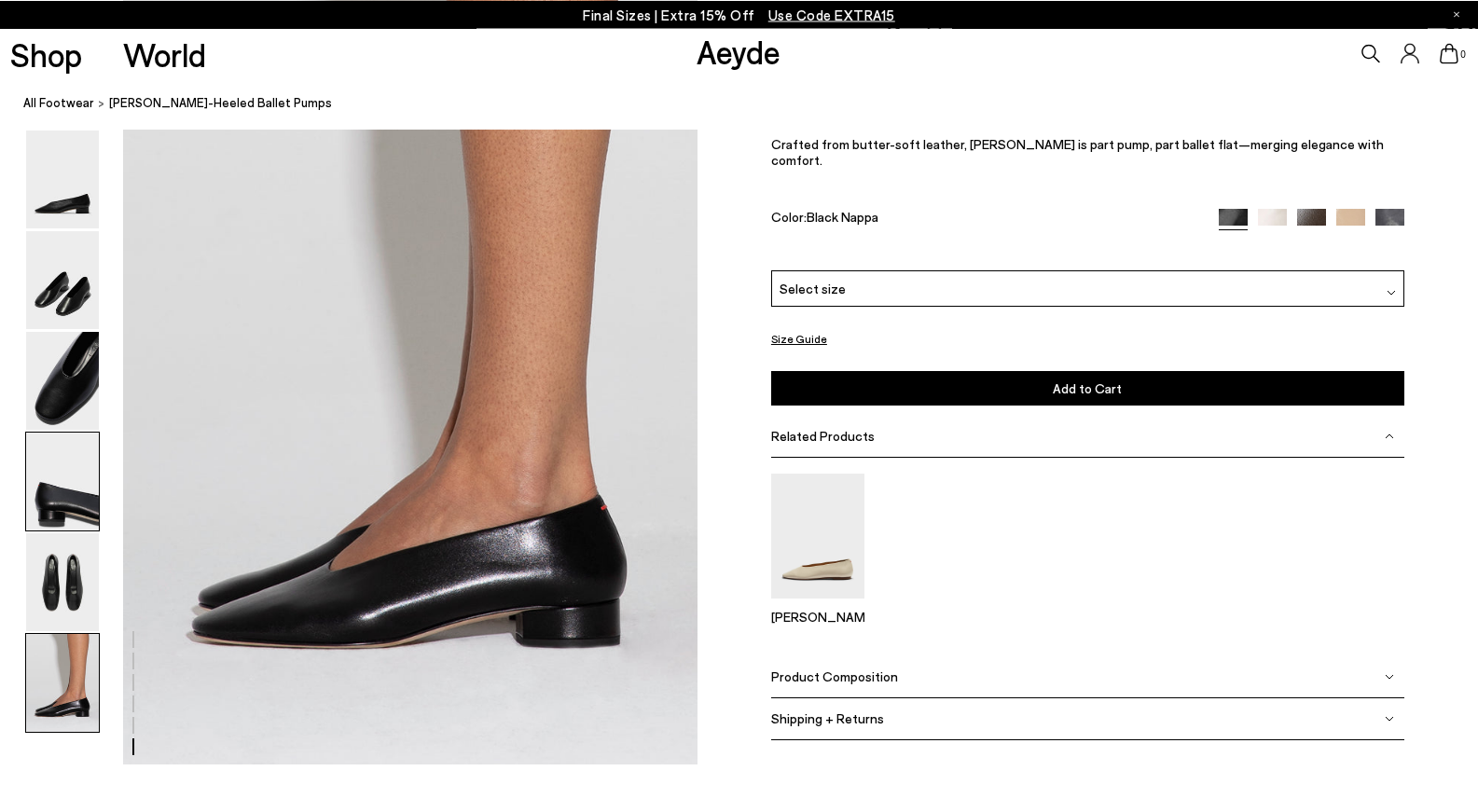
click at [82, 488] on img at bounding box center [62, 481] width 72 height 98
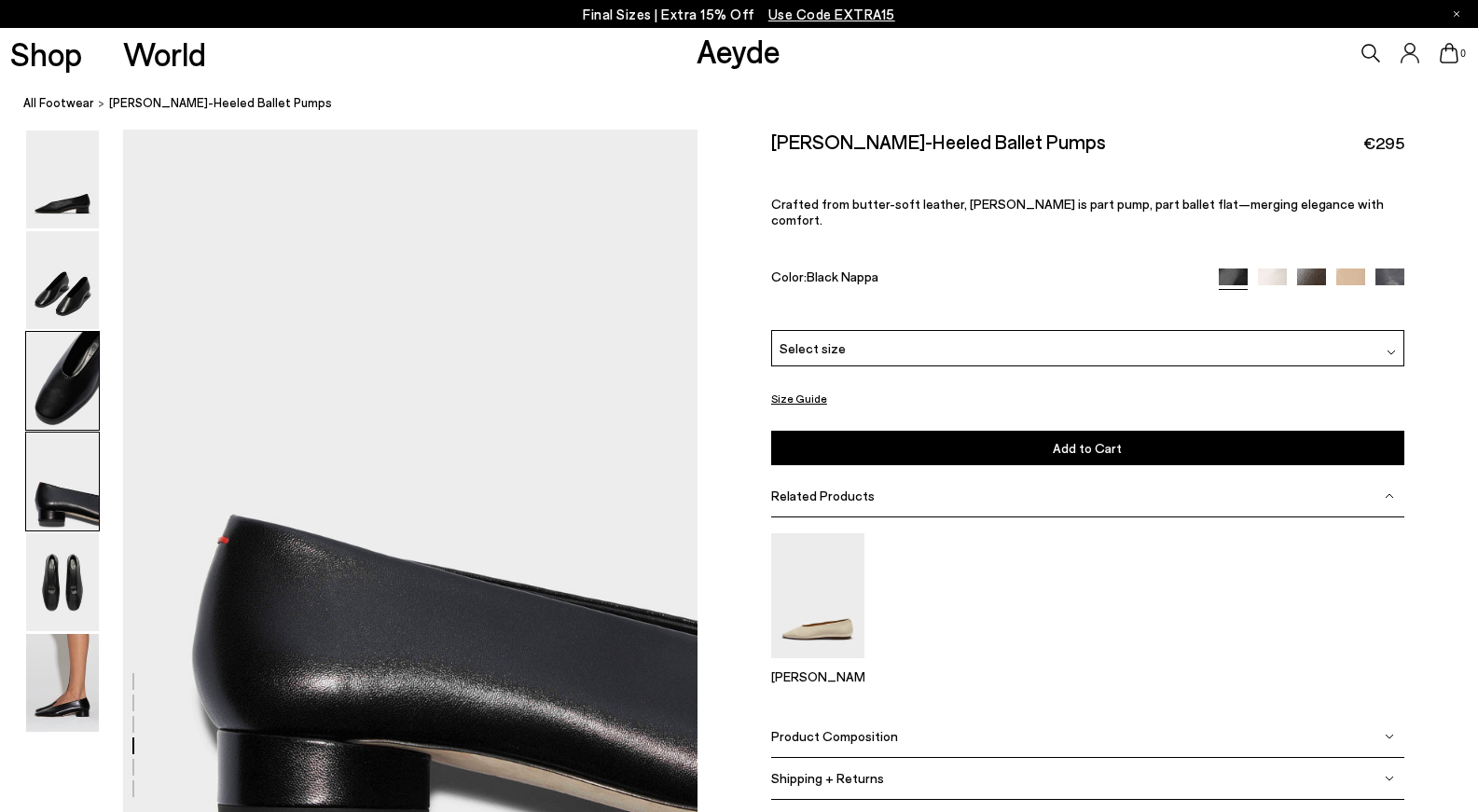
click at [84, 405] on img at bounding box center [62, 381] width 72 height 98
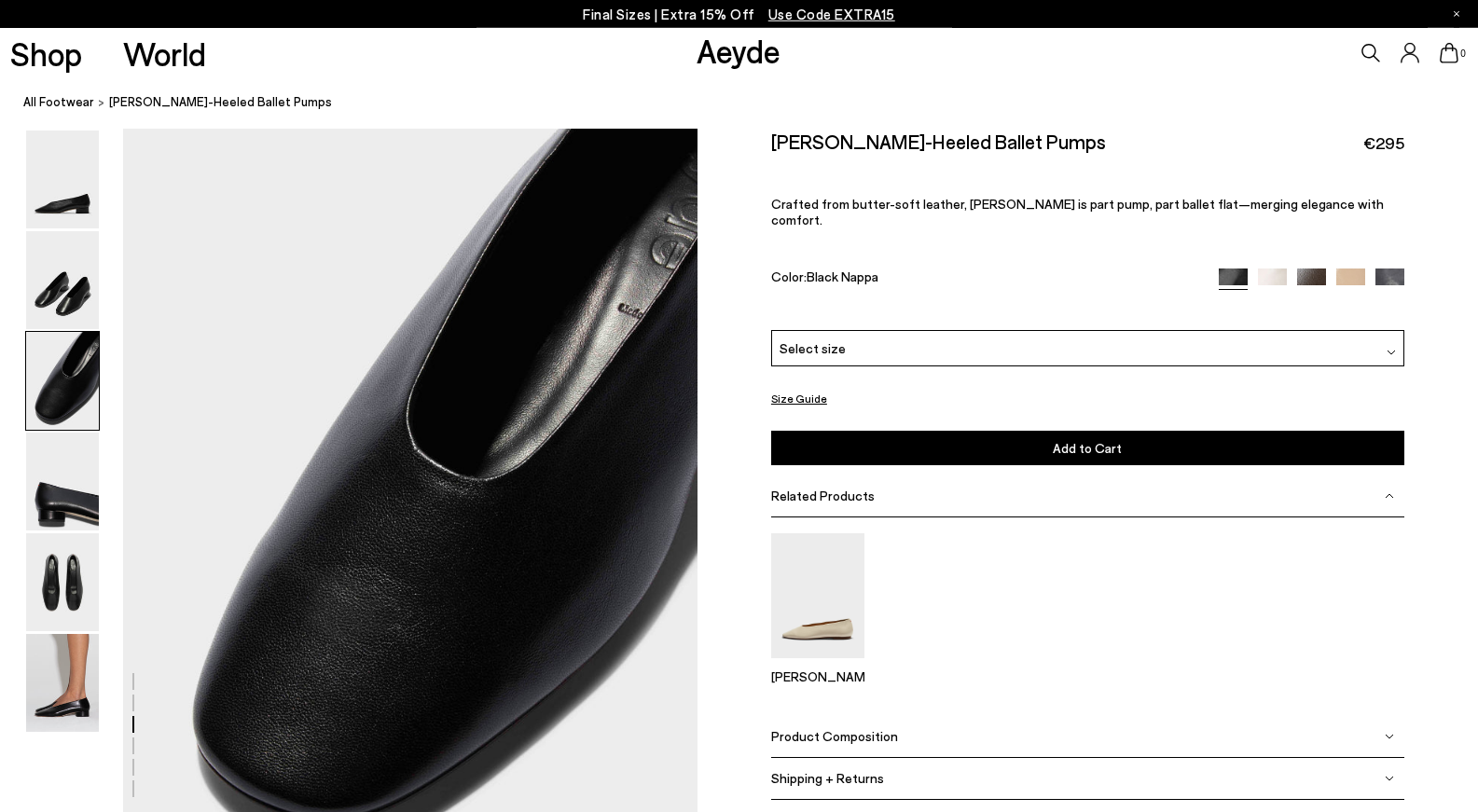
click at [70, 331] on div at bounding box center [62, 381] width 74 height 100
click at [58, 680] on img at bounding box center [62, 683] width 72 height 98
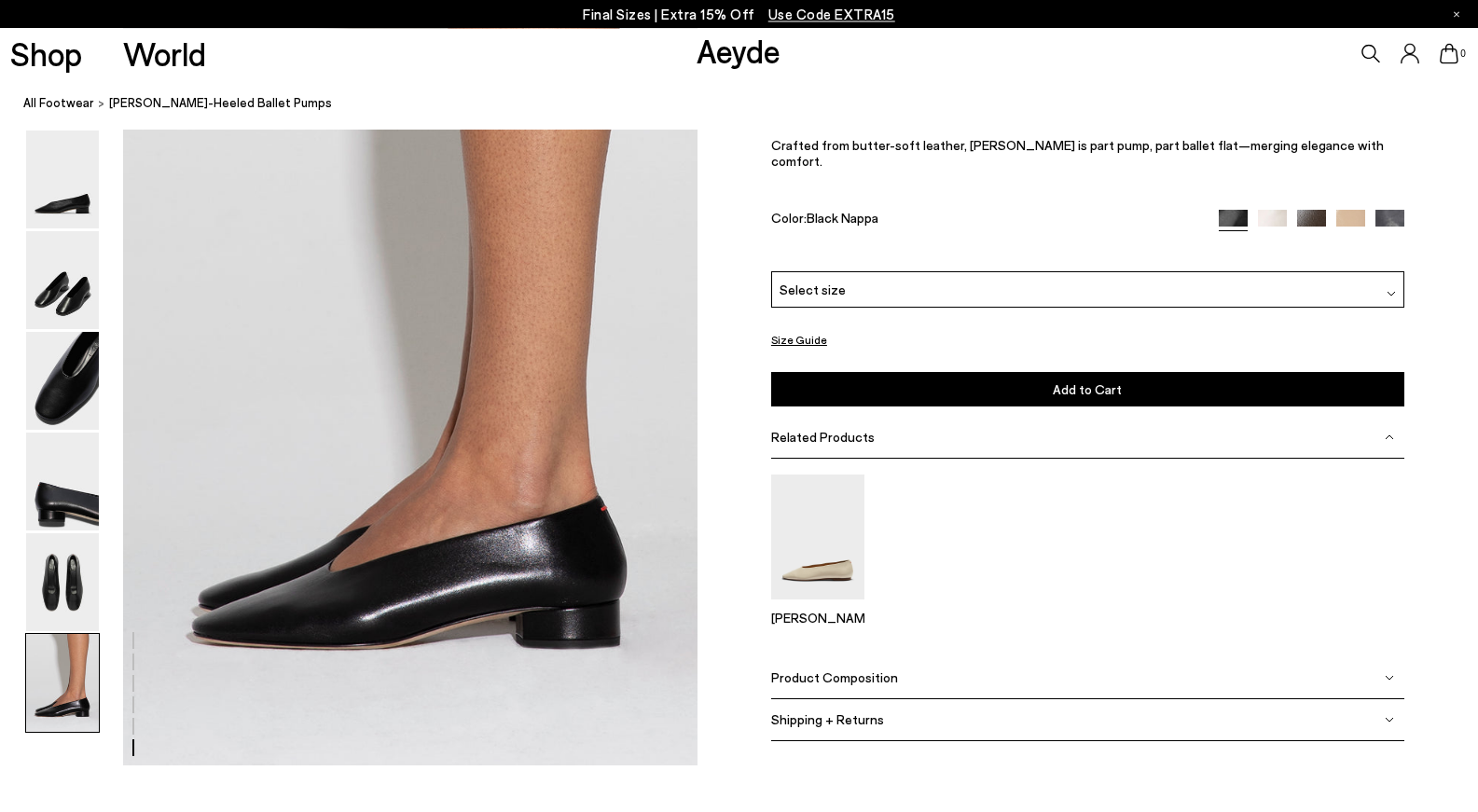
scroll to position [3887, 0]
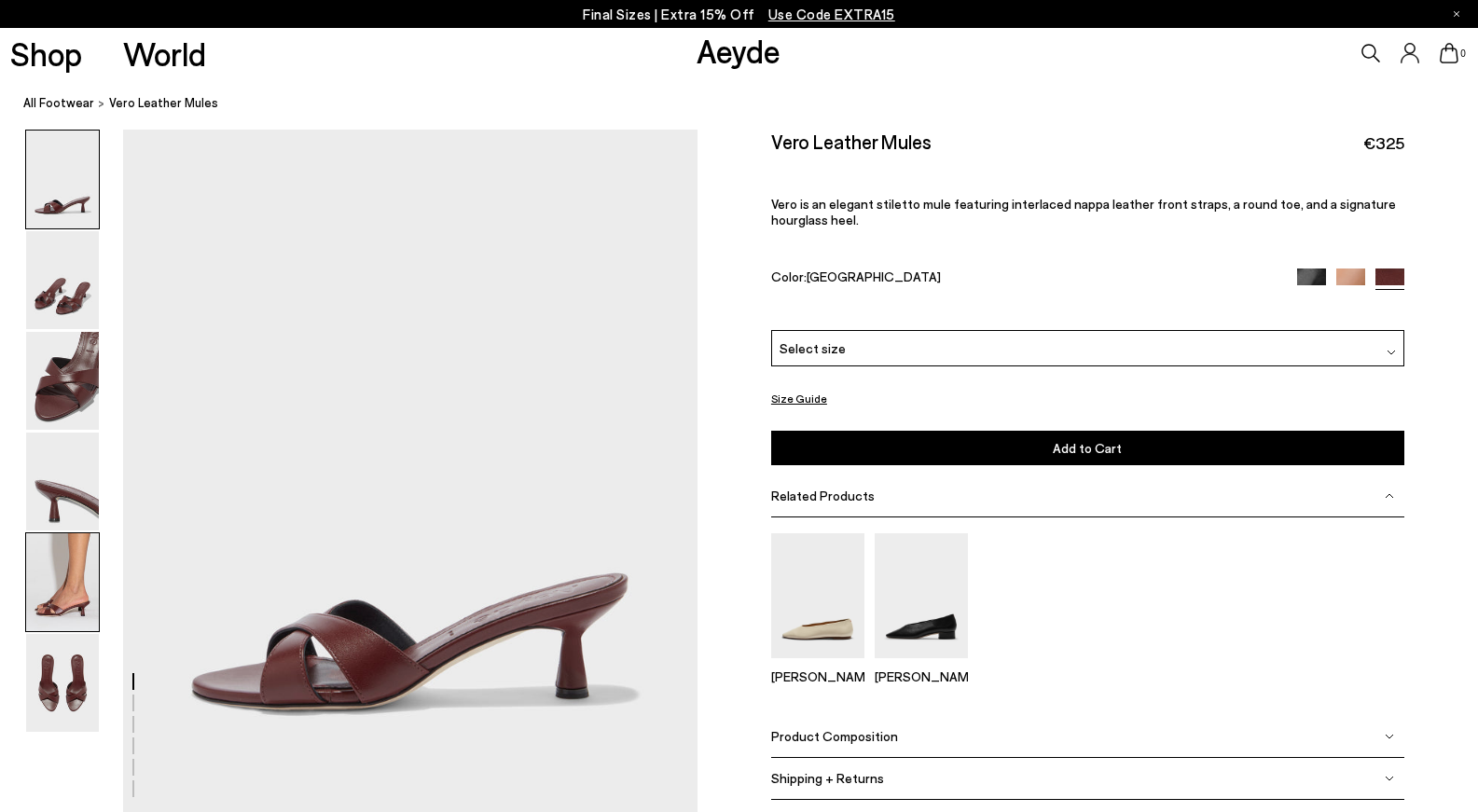
click at [74, 583] on img at bounding box center [62, 582] width 72 height 98
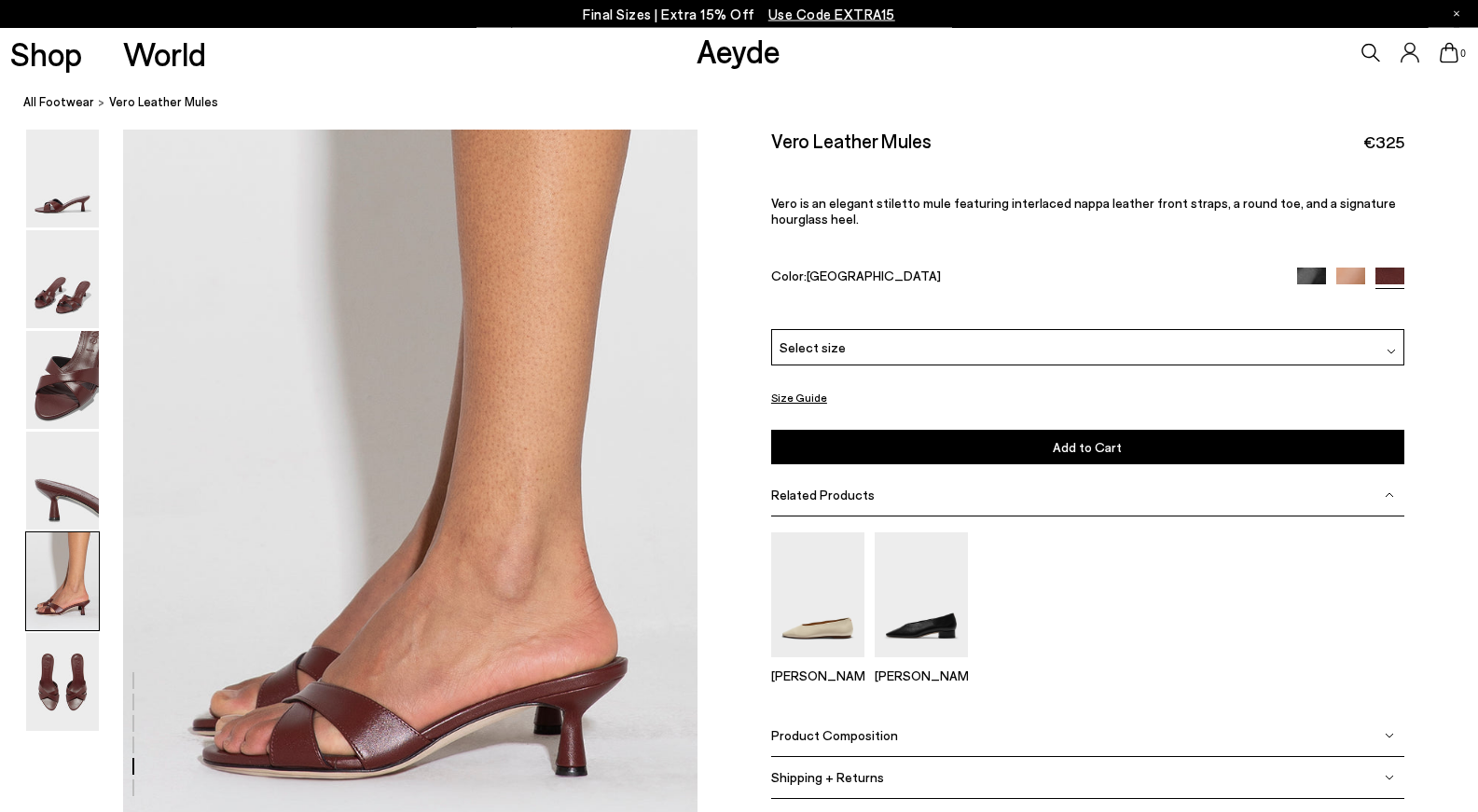
scroll to position [2990, 0]
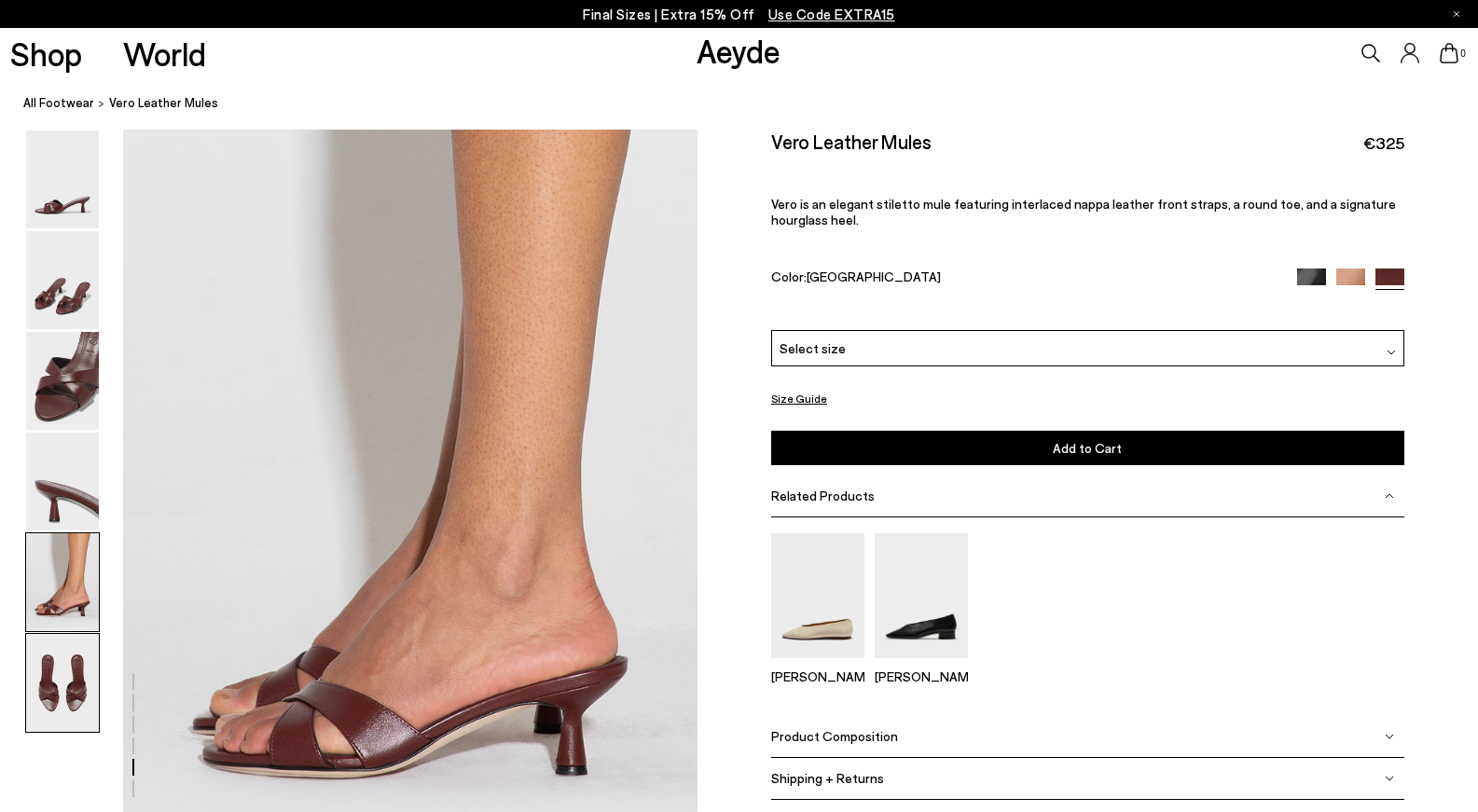
click at [82, 645] on img at bounding box center [62, 683] width 72 height 98
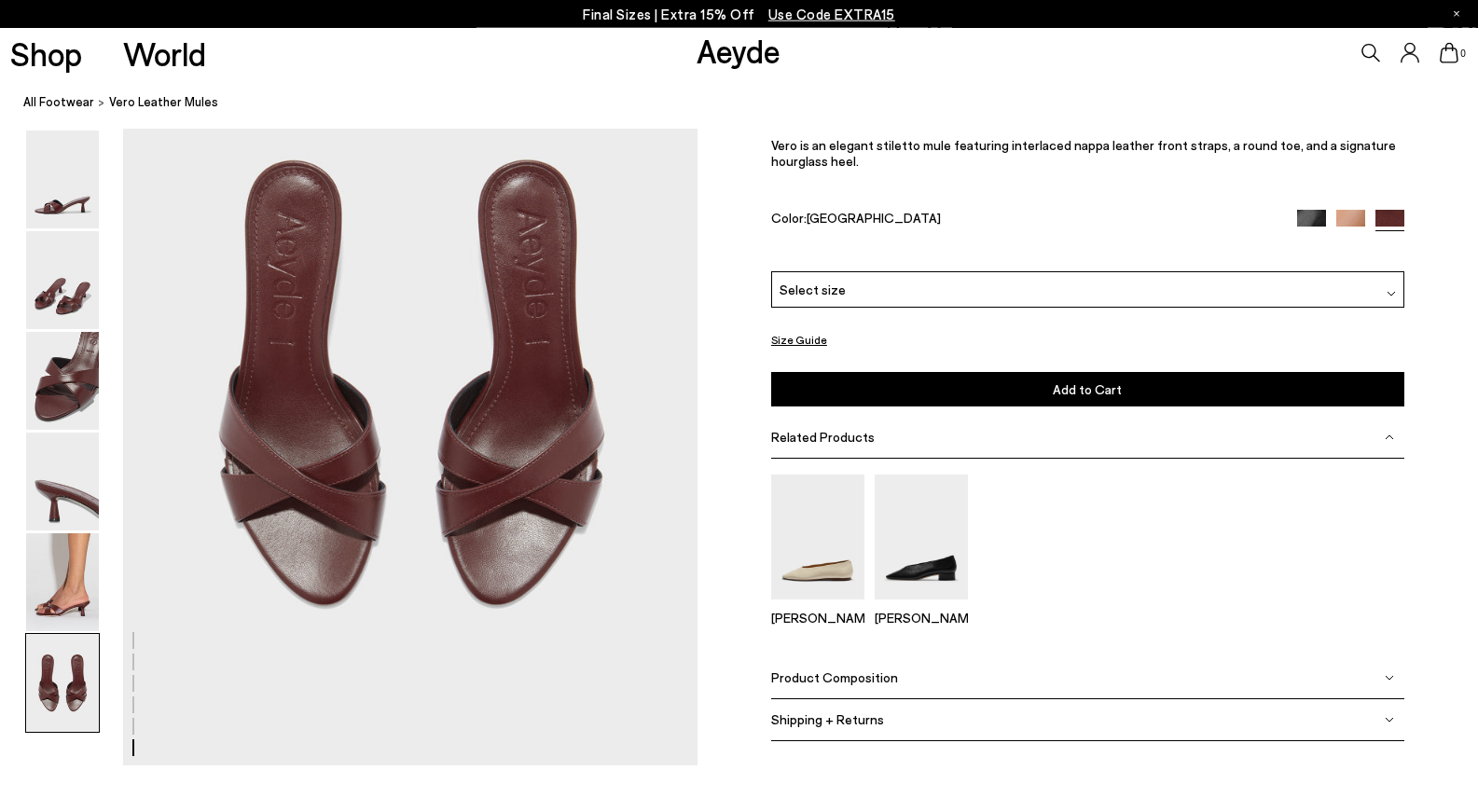
scroll to position [3887, 0]
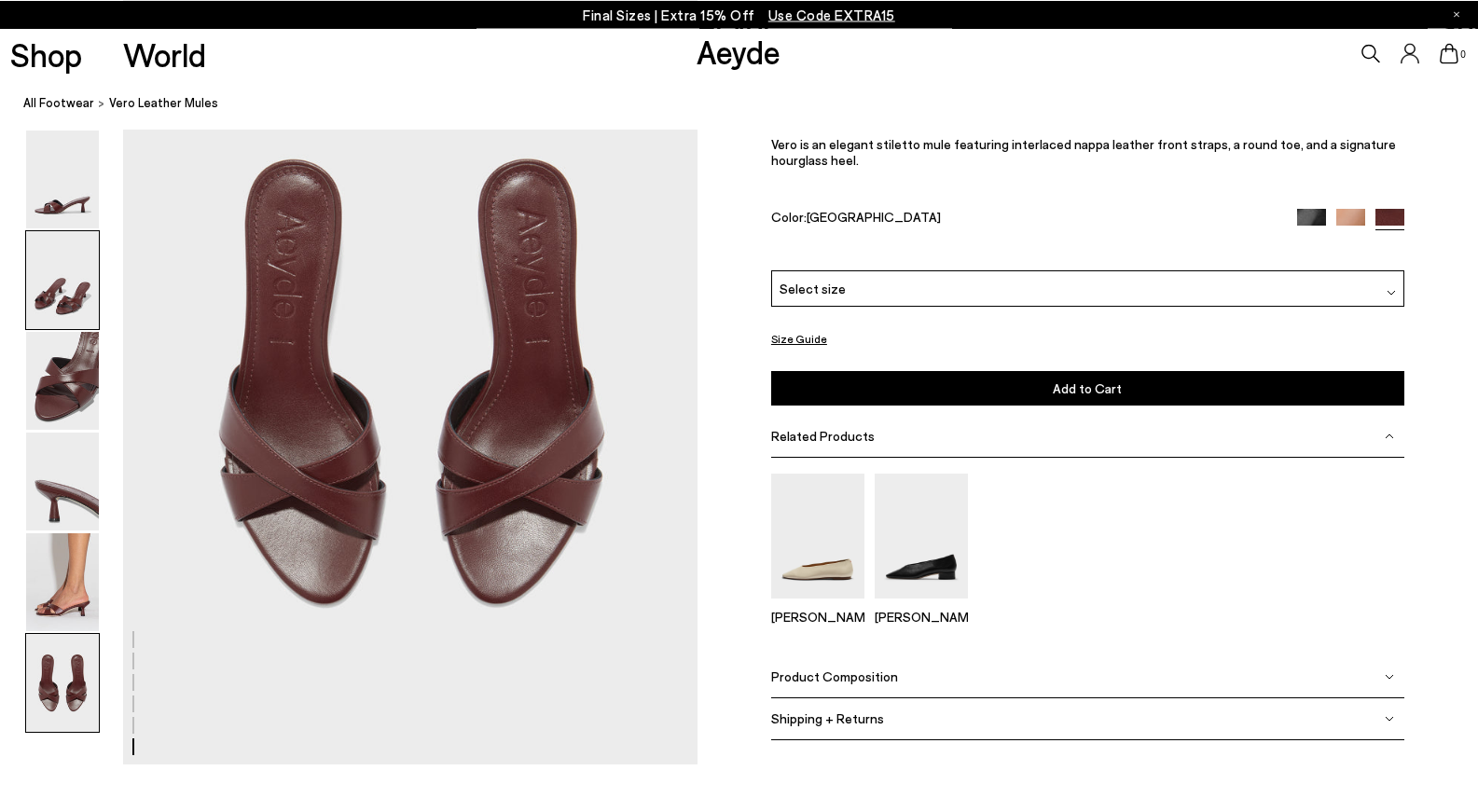
click at [66, 311] on img at bounding box center [62, 280] width 72 height 98
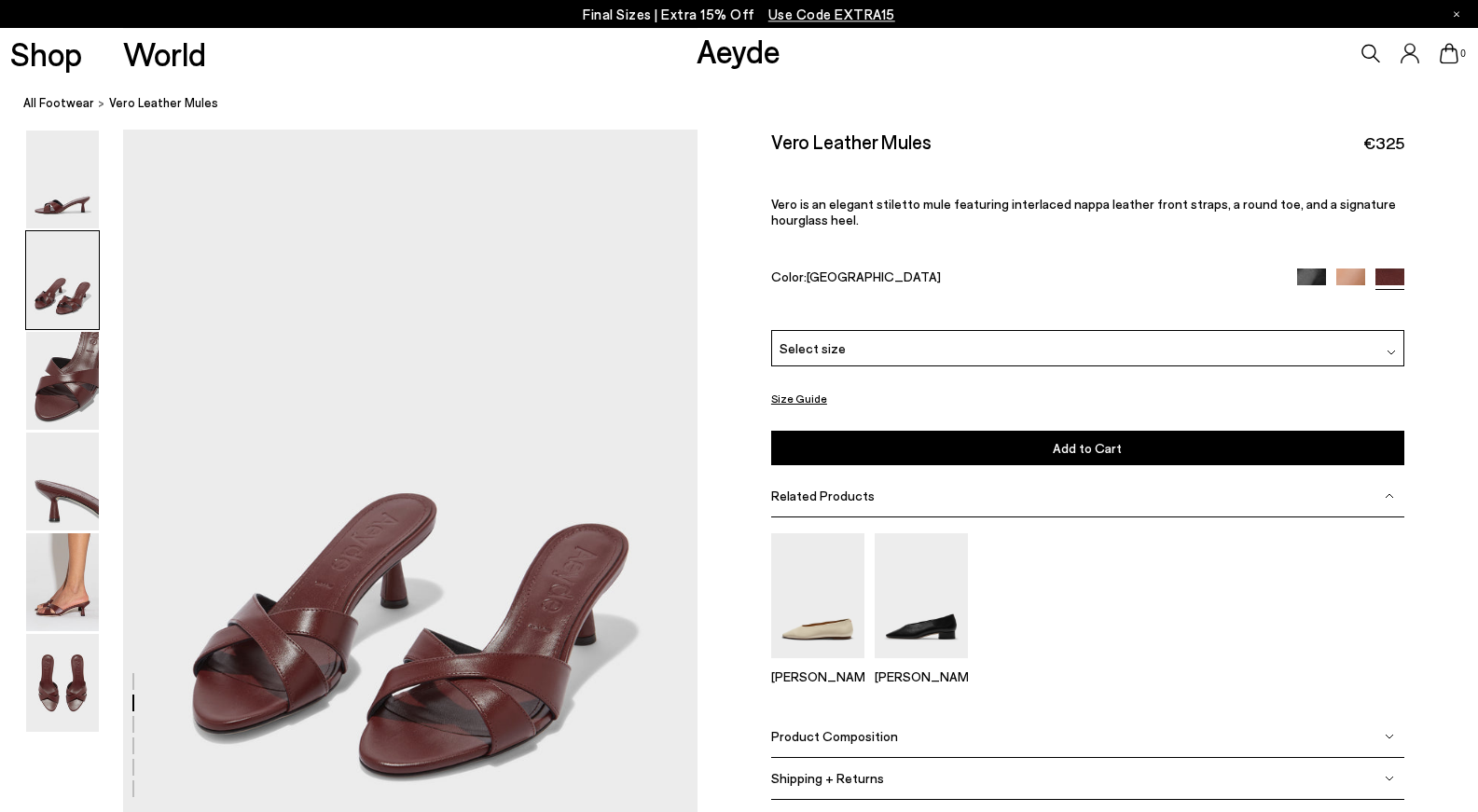
scroll to position [687, 0]
click at [1352, 280] on img at bounding box center [1350, 282] width 29 height 29
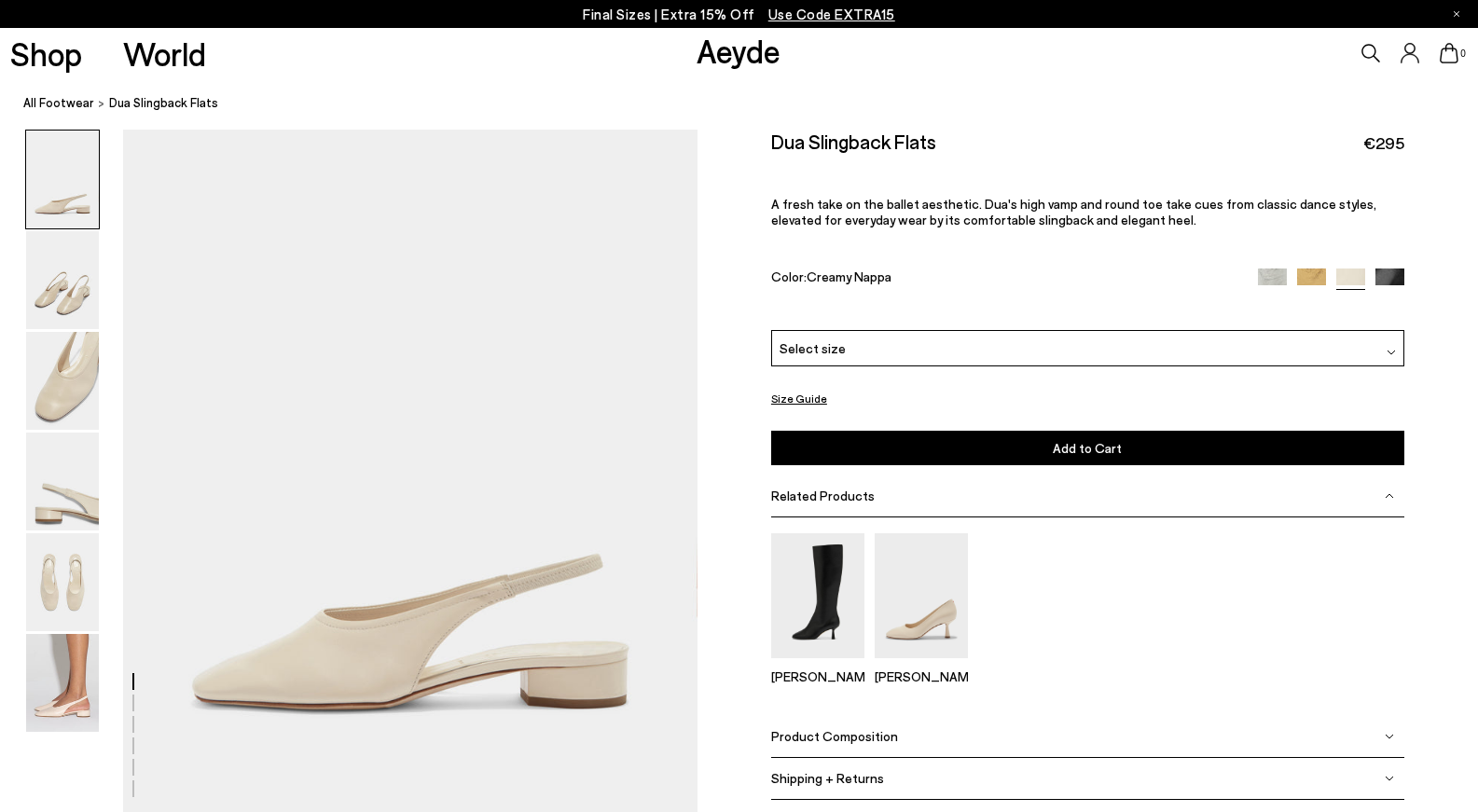
click at [62, 694] on img at bounding box center [62, 683] width 72 height 98
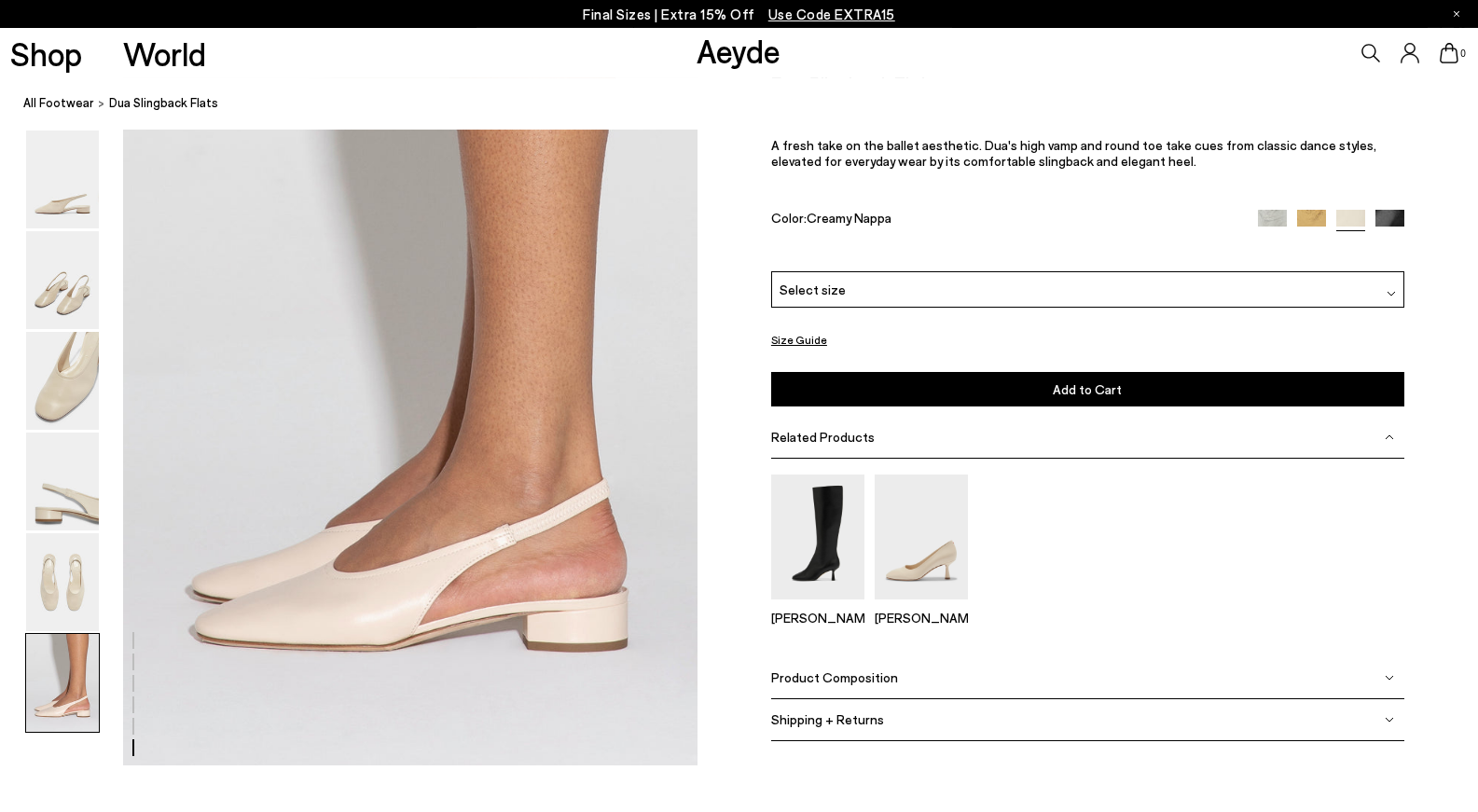
scroll to position [3887, 0]
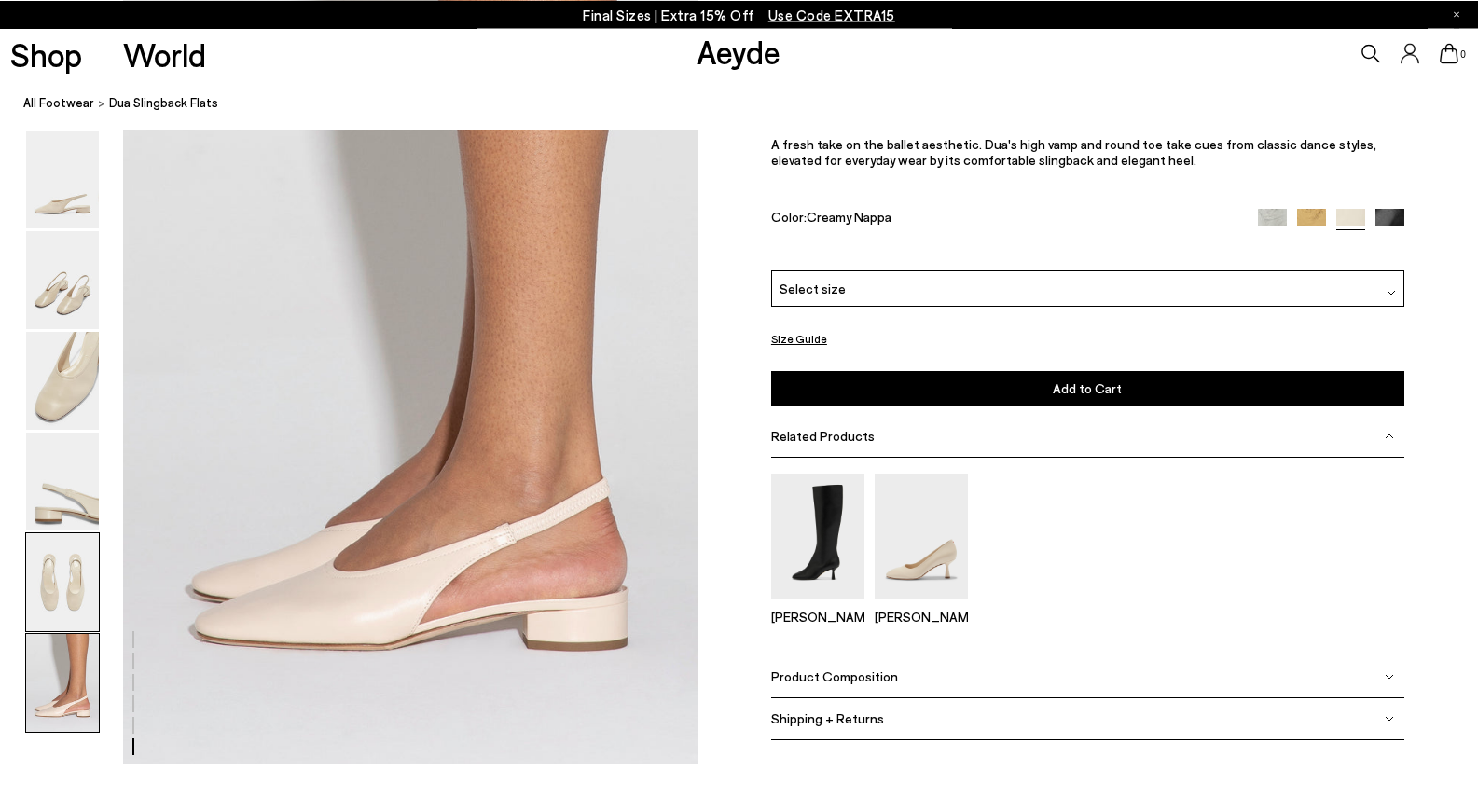
click at [70, 580] on img at bounding box center [62, 582] width 72 height 98
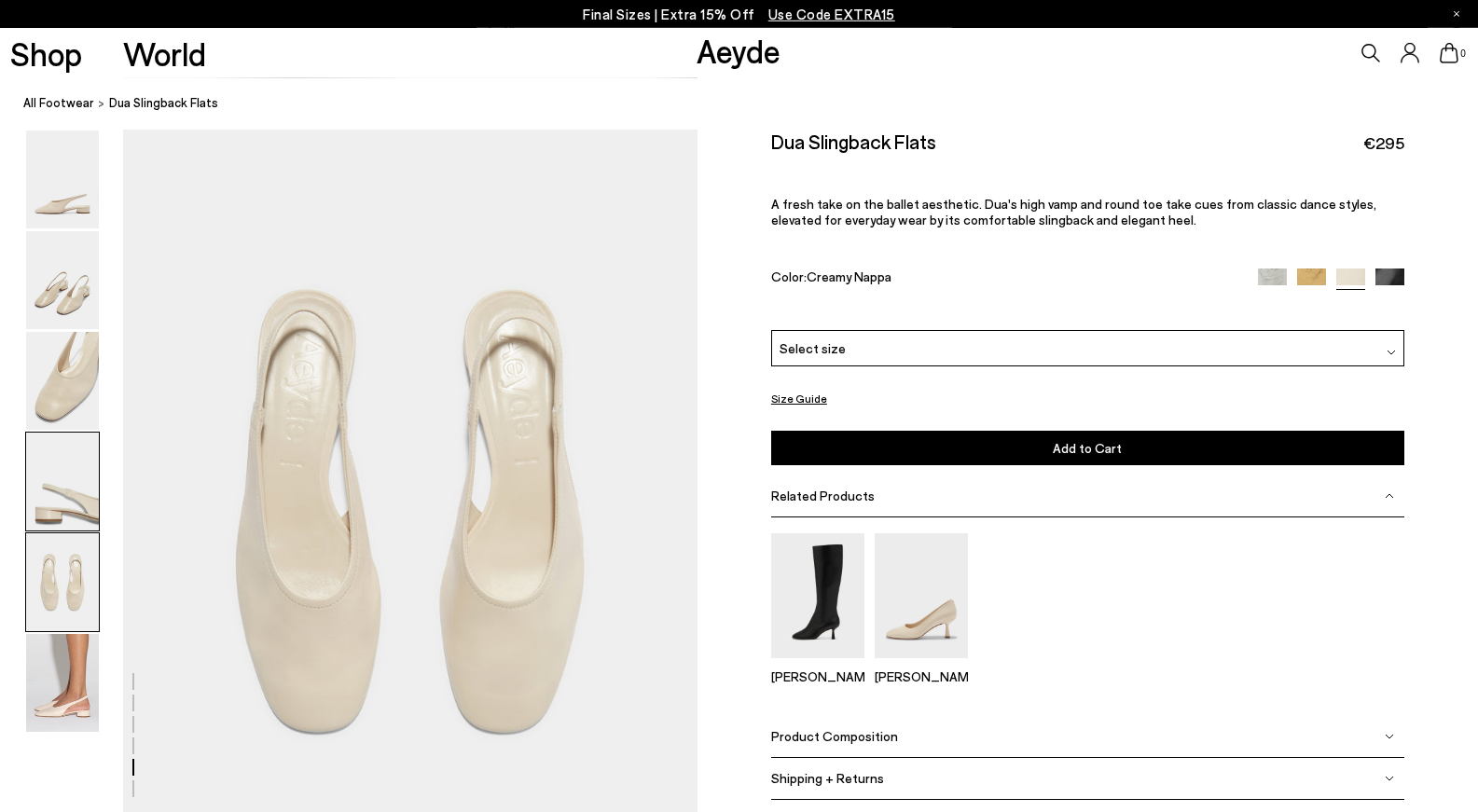
click at [80, 523] on img at bounding box center [62, 481] width 72 height 98
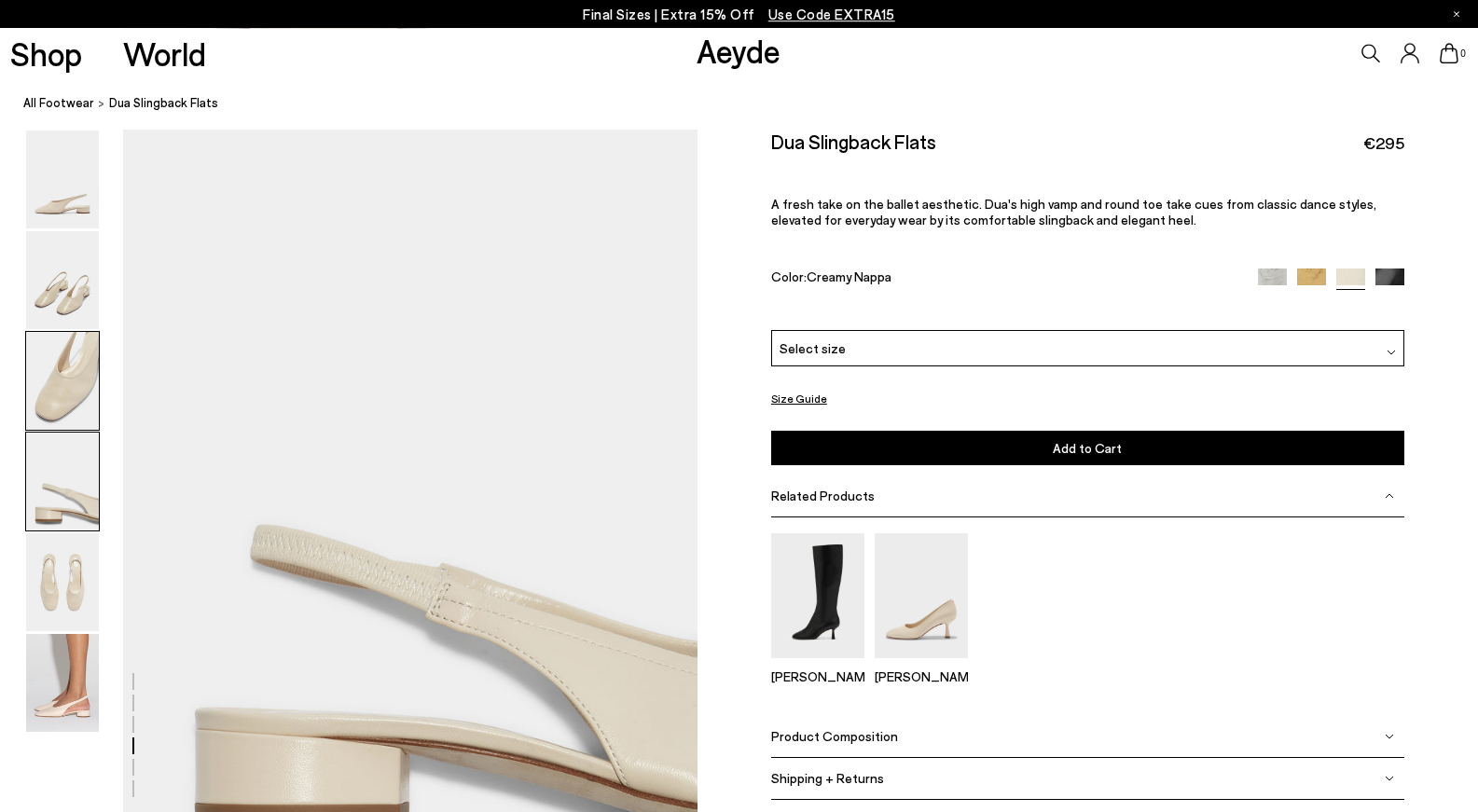
click at [79, 427] on img at bounding box center [62, 381] width 72 height 98
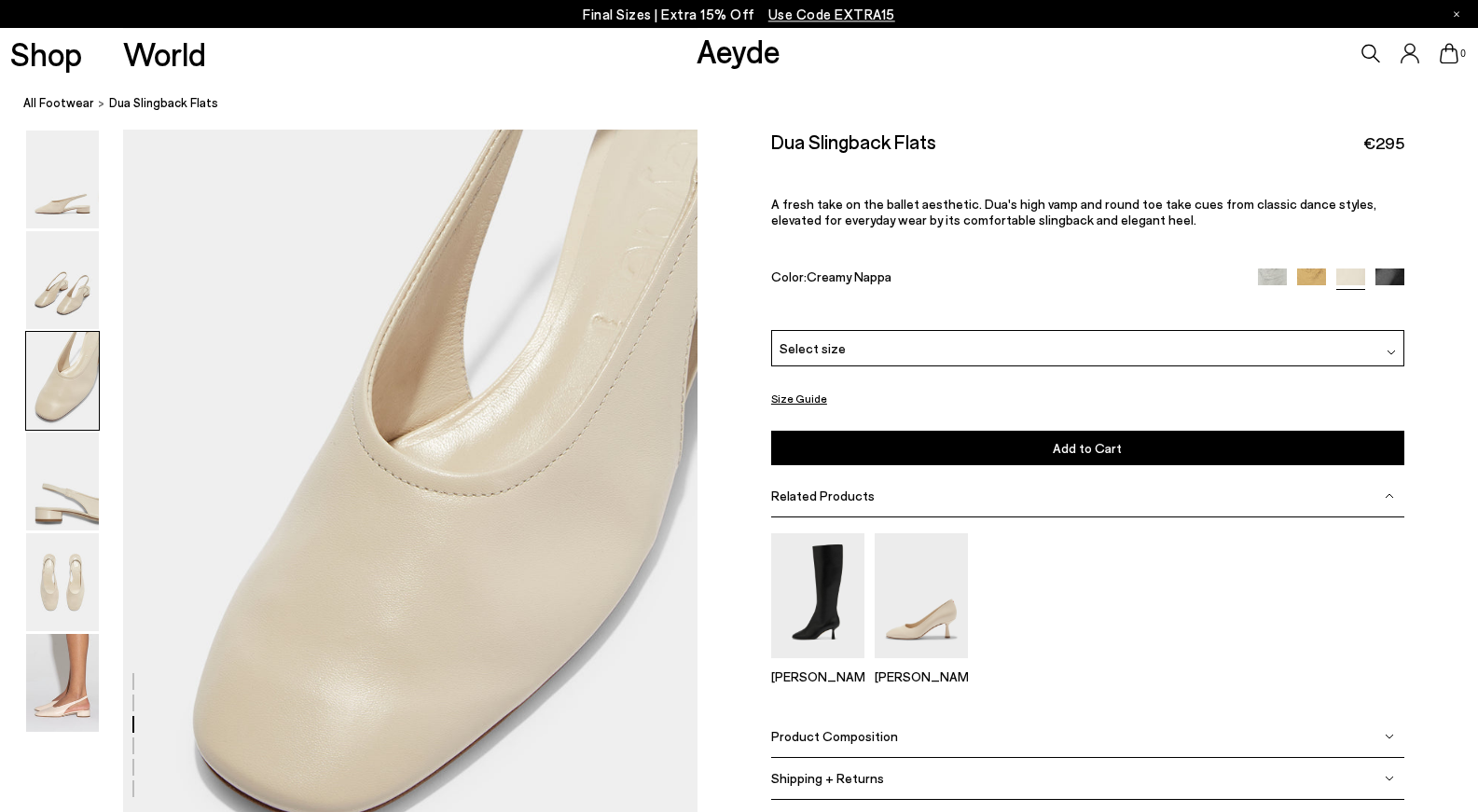
scroll to position [1454, 0]
click at [56, 319] on img at bounding box center [62, 280] width 72 height 98
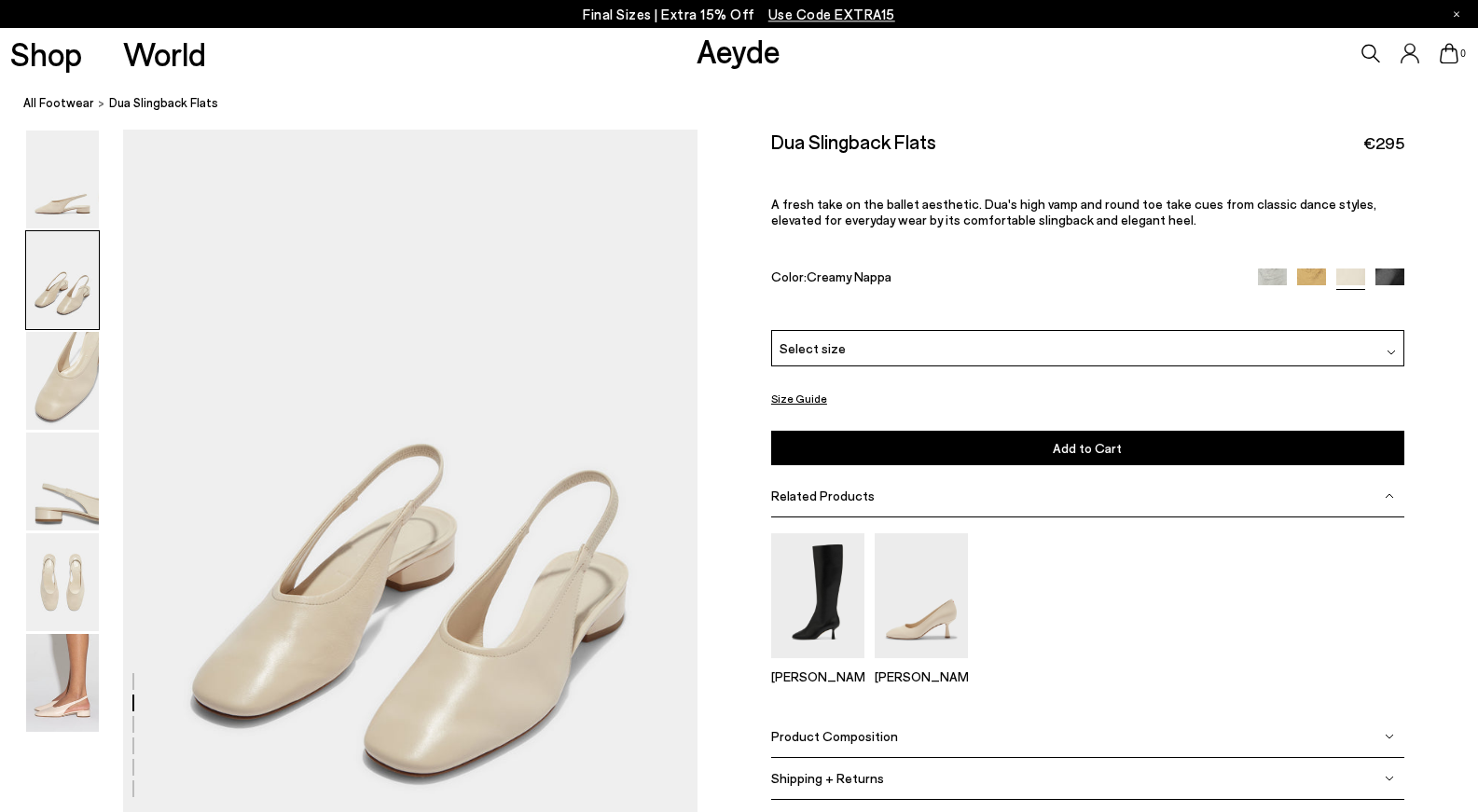
scroll to position [687, 0]
click at [1310, 265] on div "Dua Slingback Flats €295 A fresh take on the ballet aesthetic. Dua's high vamp …" at bounding box center [1088, 229] width 633 height 201
click at [1310, 274] on img at bounding box center [1311, 282] width 29 height 29
